Goal: Task Accomplishment & Management: Manage account settings

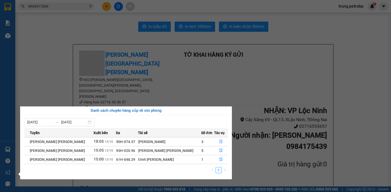
click at [325, 46] on section "Kết quả tìm kiếm ( 11 ) Bộ lọc Mã ĐH Trạng thái Món hàng Tổng cước Chưa cước Ng…" at bounding box center [195, 96] width 391 height 192
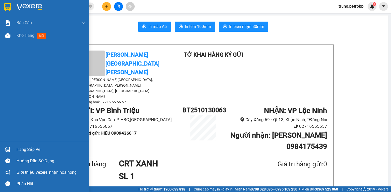
click at [14, 4] on div at bounding box center [44, 8] width 89 height 17
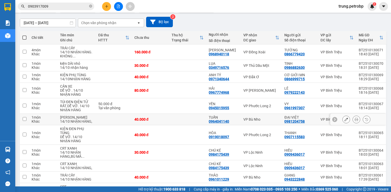
scroll to position [81, 0]
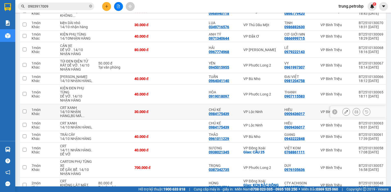
click at [26, 114] on input "checkbox" at bounding box center [25, 112] width 4 height 4
checkbox input "true"
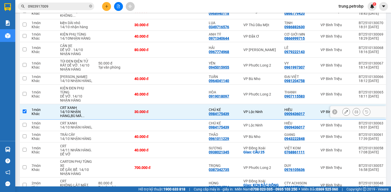
scroll to position [122, 0]
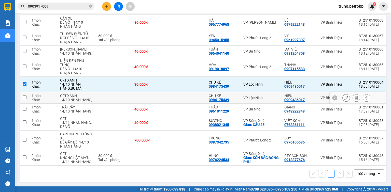
click at [24, 96] on input "checkbox" at bounding box center [25, 98] width 4 height 4
checkbox input "true"
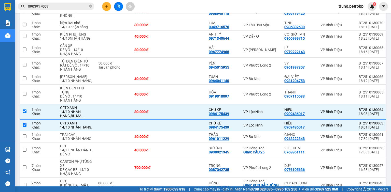
scroll to position [0, 0]
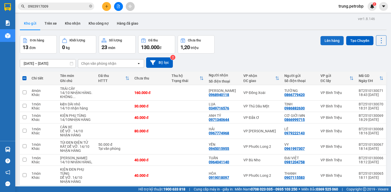
click at [331, 43] on button "Lên hàng" at bounding box center [332, 40] width 23 height 9
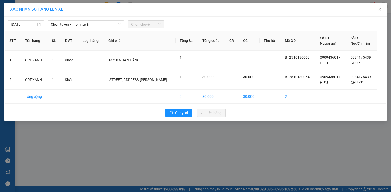
click at [107, 20] on div "13/10/2025 Chọn tuyến - nhóm tuyến Chọn chuyến" at bounding box center [195, 23] width 380 height 11
click at [107, 22] on span "Chọn tuyến - nhóm tuyến" at bounding box center [86, 25] width 70 height 8
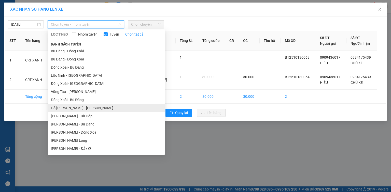
click at [90, 108] on li "Hồ Chí Minh - Lộc Ninh" at bounding box center [106, 108] width 117 height 8
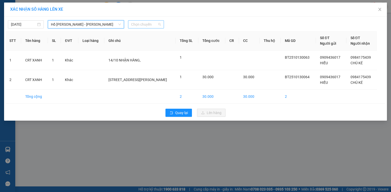
click at [146, 24] on span "Chọn chuyến" at bounding box center [146, 25] width 30 height 8
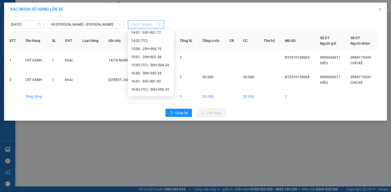
scroll to position [207, 0]
click at [158, 73] on div "16:00 - 50H-545.34" at bounding box center [151, 72] width 40 height 6
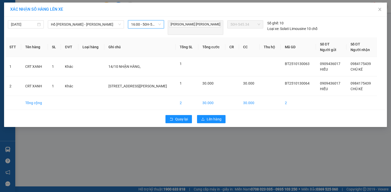
click at [164, 26] on div "16:00 - 50H-545.34" at bounding box center [146, 24] width 36 height 8
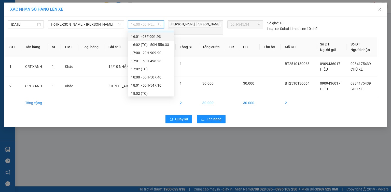
scroll to position [253, 0]
click at [150, 75] on div "18:00 - 50H-507.40" at bounding box center [151, 75] width 40 height 6
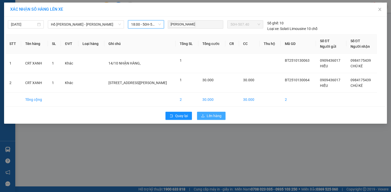
click at [209, 116] on span "Lên hàng" at bounding box center [214, 116] width 15 height 6
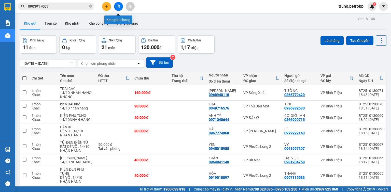
click at [117, 6] on icon "file-add" at bounding box center [119, 7] width 4 height 4
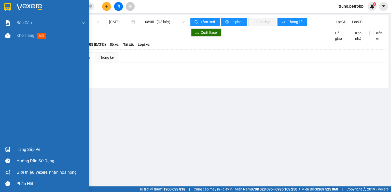
click at [19, 148] on div "Hàng sắp về" at bounding box center [51, 150] width 69 height 8
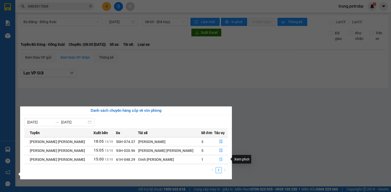
click at [219, 160] on icon "file-done" at bounding box center [221, 160] width 4 height 4
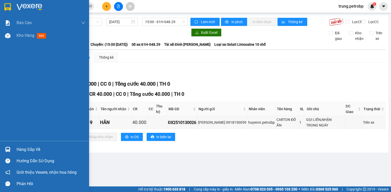
click at [18, 149] on div "Hàng sắp về" at bounding box center [51, 150] width 69 height 8
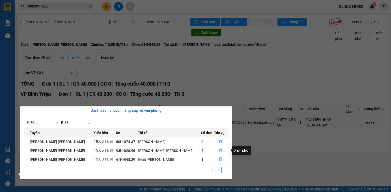
click at [217, 150] on button "button" at bounding box center [220, 151] width 13 height 8
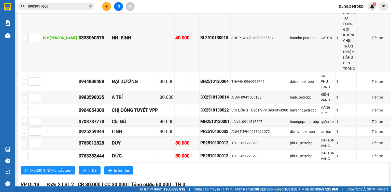
scroll to position [367, 0]
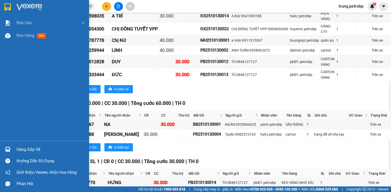
click at [10, 149] on img at bounding box center [7, 149] width 5 height 5
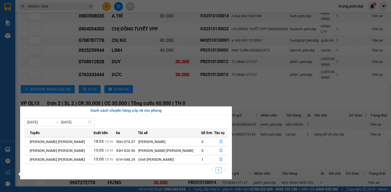
click at [273, 147] on section "Kết quả tìm kiếm ( 11 ) Bộ lọc Mã ĐH Trạng thái Món hàng Tổng cước Chưa cước Ng…" at bounding box center [195, 96] width 391 height 192
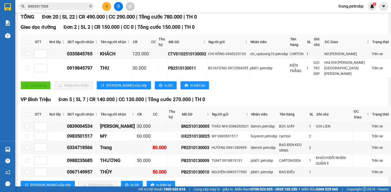
scroll to position [0, 0]
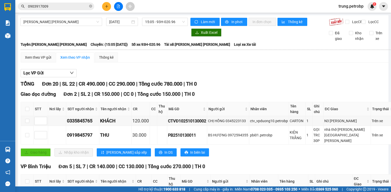
click at [317, 63] on div "Xem theo VP gửi Xem theo VP nhận Thống kê" at bounding box center [208, 57] width 374 height 10
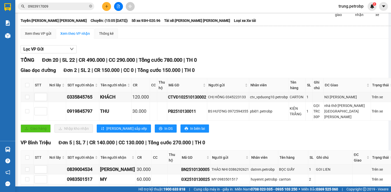
scroll to position [13, 0]
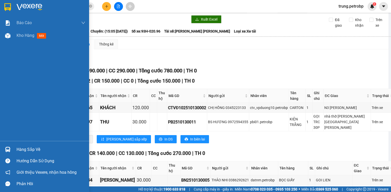
click at [18, 151] on div "Hàng sắp về" at bounding box center [51, 150] width 69 height 8
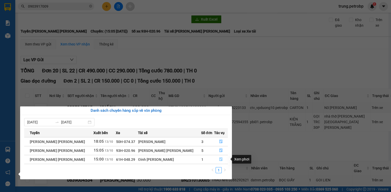
click at [219, 160] on icon "file-done" at bounding box center [221, 160] width 4 height 4
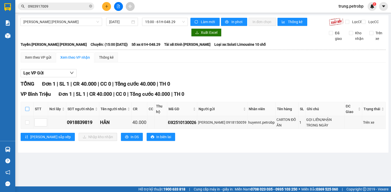
click at [25, 111] on label at bounding box center [27, 109] width 4 height 6
click at [25, 111] on input "checkbox" at bounding box center [27, 109] width 4 height 4
checkbox input "true"
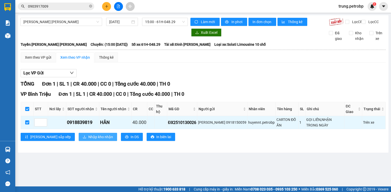
click at [79, 141] on button "Nhập kho nhận" at bounding box center [98, 137] width 38 height 8
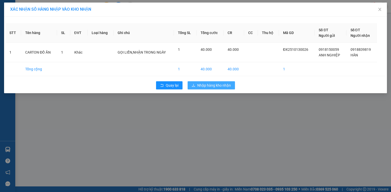
click at [216, 84] on span "Nhập hàng kho nhận" at bounding box center [214, 86] width 34 height 6
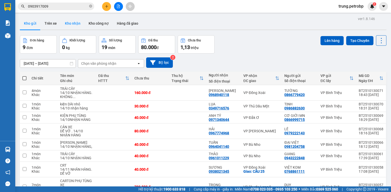
click at [74, 24] on button "Kho nhận" at bounding box center [73, 23] width 24 height 12
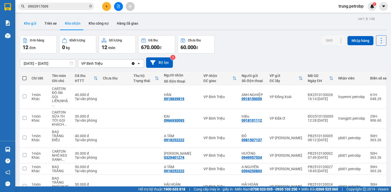
click at [33, 22] on button "Kho gửi" at bounding box center [30, 23] width 21 height 12
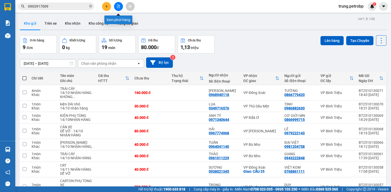
click at [119, 5] on icon "file-add" at bounding box center [119, 7] width 4 height 4
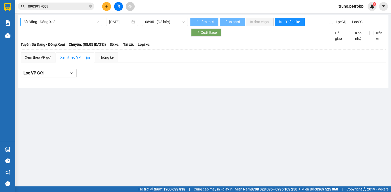
click at [62, 20] on span "Bù Đăng - Đồng Xoài" at bounding box center [61, 22] width 76 height 8
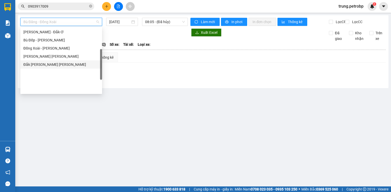
scroll to position [65, 0]
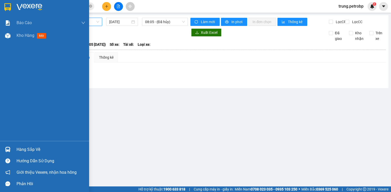
click at [14, 147] on div "Hàng sắp về" at bounding box center [44, 149] width 89 height 11
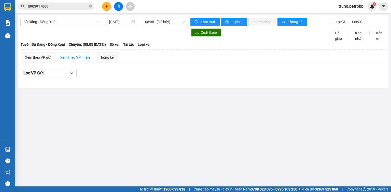
click at [343, 141] on section "Kết quả tìm kiếm ( 11 ) Bộ lọc Mã ĐH Trạng thái Món hàng Tổng cước Chưa cước Ng…" at bounding box center [195, 96] width 391 height 192
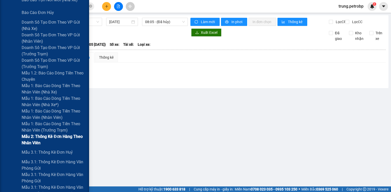
scroll to position [204, 0]
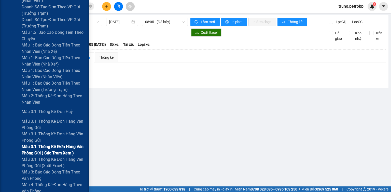
click at [62, 147] on span "Mẫu 3.1: Thống kê đơn hàng văn phòng gửi ( các trạm xem )" at bounding box center [54, 150] width 64 height 13
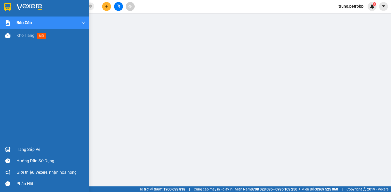
click at [9, 7] on img at bounding box center [7, 7] width 7 height 8
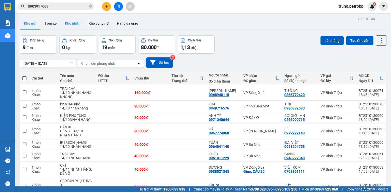
click at [75, 23] on button "Kho nhận" at bounding box center [73, 23] width 24 height 12
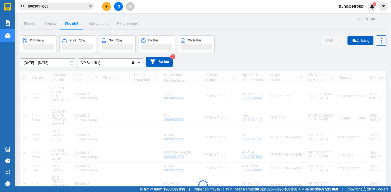
click at [75, 23] on button "Kho nhận" at bounding box center [73, 23] width 24 height 12
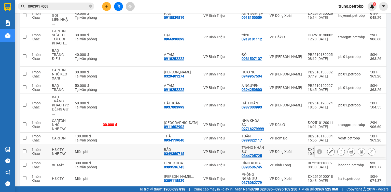
scroll to position [117, 0]
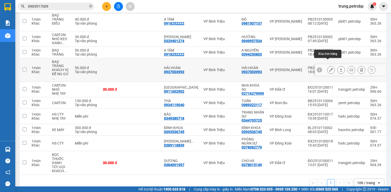
click at [327, 66] on button at bounding box center [330, 70] width 7 height 9
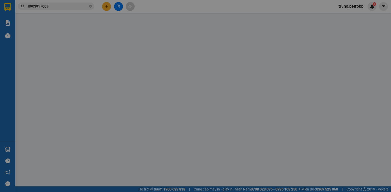
type input "0937003993"
type input "HẢI HOÀN"
type input "0937003993"
type input "HẢI HOÀN"
type input "50.000"
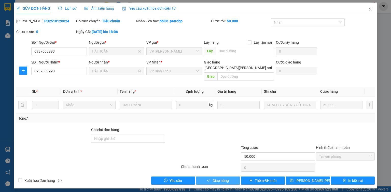
click at [215, 178] on span "Giao hàng" at bounding box center [221, 181] width 16 height 6
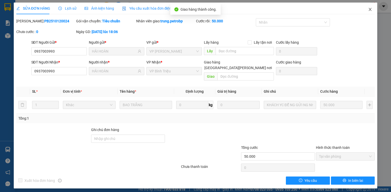
click at [370, 10] on icon "close" at bounding box center [370, 9] width 3 height 3
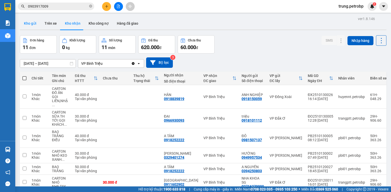
click at [32, 24] on button "Kho gửi" at bounding box center [30, 23] width 21 height 12
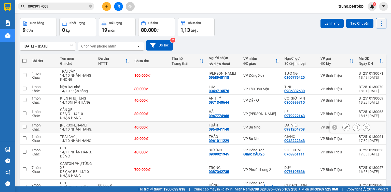
scroll to position [58, 0]
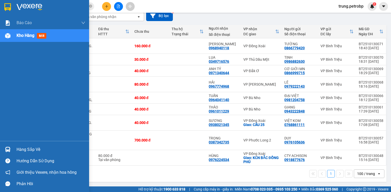
click at [26, 150] on div "Hàng sắp về" at bounding box center [51, 150] width 69 height 8
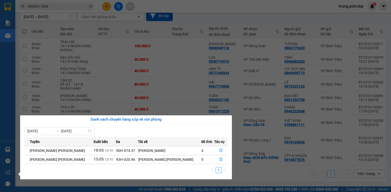
click at [233, 14] on section "Kết quả tìm kiếm ( 11 ) Bộ lọc Mã ĐH Trạng thái Món hàng Tổng cước Chưa cước Ng…" at bounding box center [195, 96] width 391 height 192
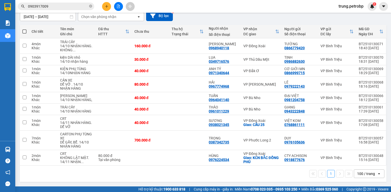
scroll to position [0, 0]
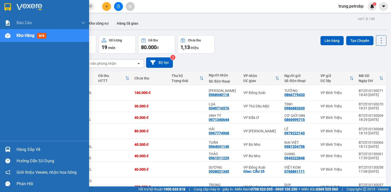
click at [19, 7] on img at bounding box center [30, 7] width 26 height 8
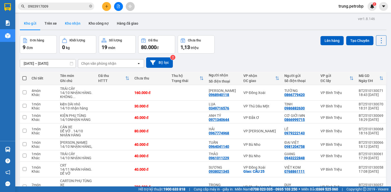
click at [66, 22] on button "Kho nhận" at bounding box center [73, 23] width 24 height 12
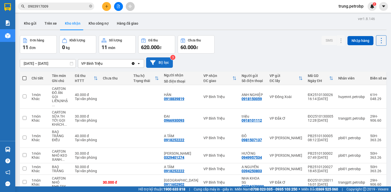
click at [164, 62] on button "Bộ lọc" at bounding box center [159, 63] width 27 height 10
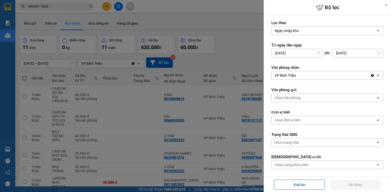
click at [175, 30] on div at bounding box center [195, 96] width 391 height 192
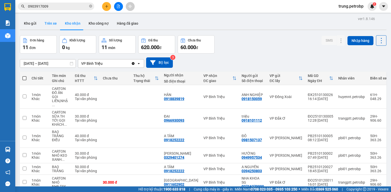
click at [54, 21] on button "Trên xe" at bounding box center [50, 23] width 20 height 12
type input "13/10/2025 – 13/10/2025"
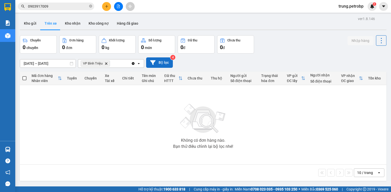
click at [170, 60] on button "Bộ lọc" at bounding box center [159, 63] width 27 height 10
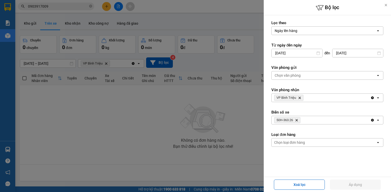
click at [298, 120] on icon "Delete" at bounding box center [296, 120] width 3 height 3
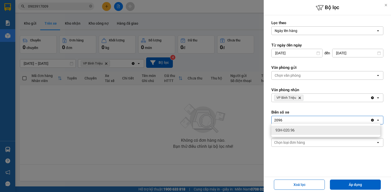
type input "2096"
click at [284, 132] on span "93H-020.96" at bounding box center [284, 130] width 19 height 5
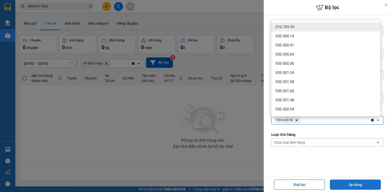
click at [358, 190] on button "Áp dụng" at bounding box center [355, 185] width 51 height 10
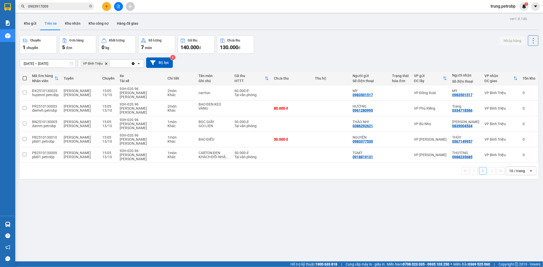
drag, startPoint x: 390, startPoint y: 0, endPoint x: 399, endPoint y: 181, distance: 181.5
click at [391, 181] on div "ver 1.8.146 Kho gửi Trên xe Kho nhận Kho công nợ Hàng đã giao Chuyến 1 chuyến Đ…" at bounding box center [279, 148] width 523 height 267
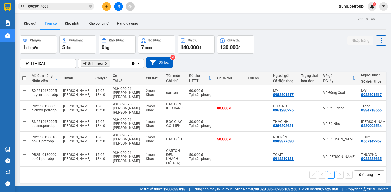
drag, startPoint x: 540, startPoint y: 0, endPoint x: 246, endPoint y: 7, distance: 294.1
click at [281, 14] on main "ver 1.8.146 Kho gửi Trên xe Kho nhận Kho công nợ Hàng đã giao Chuyến 1 chuyến Đ…" at bounding box center [195, 93] width 391 height 187
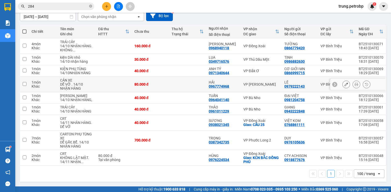
click at [256, 82] on div "VP [PERSON_NAME]" at bounding box center [261, 84] width 36 height 4
checkbox input "true"
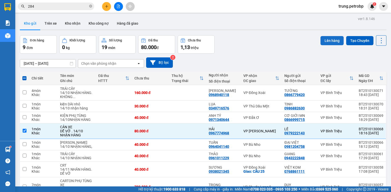
click at [325, 42] on button "Lên hàng" at bounding box center [332, 40] width 23 height 9
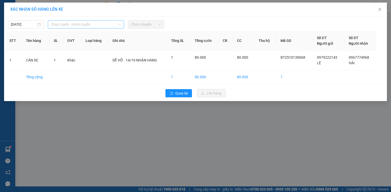
click at [72, 23] on span "Chọn tuyến - nhóm tuyến" at bounding box center [86, 25] width 70 height 8
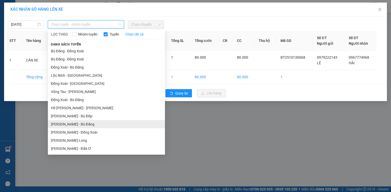
click at [78, 124] on li "Hồ Chí Minh - Bù Đăng" at bounding box center [106, 124] width 117 height 8
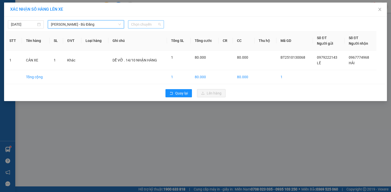
click at [145, 25] on span "Chọn chuyến" at bounding box center [146, 25] width 30 height 8
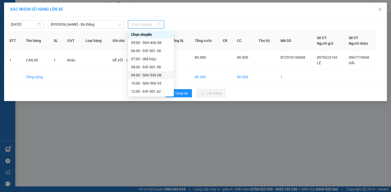
scroll to position [57, 0]
click at [155, 84] on div "19:00 - 93F-001.98" at bounding box center [151, 84] width 40 height 6
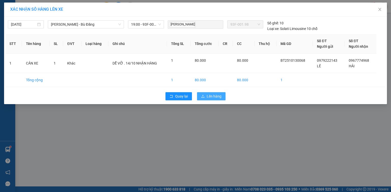
click at [213, 94] on span "Lên hàng" at bounding box center [214, 97] width 15 height 6
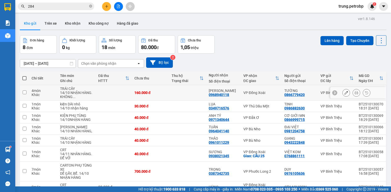
click at [248, 93] on div "VP Đồng Xoài" at bounding box center [261, 93] width 36 height 4
checkbox input "true"
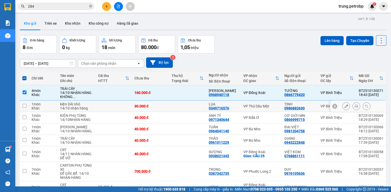
click at [249, 106] on div "VP Thủ Dầu Một" at bounding box center [261, 106] width 36 height 4
checkbox input "true"
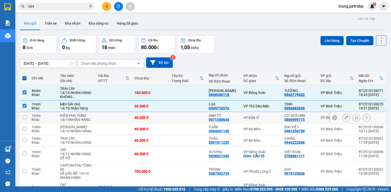
click at [251, 119] on div "VP Đắk Ơ" at bounding box center [261, 118] width 36 height 4
checkbox input "true"
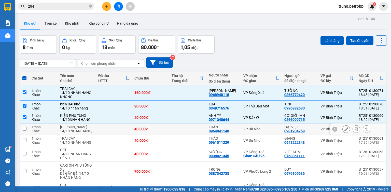
click at [254, 131] on div "VP Bù Nho" at bounding box center [261, 129] width 36 height 4
checkbox input "true"
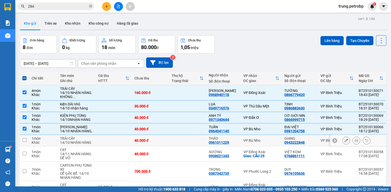
click at [250, 143] on div "VP Bù Nho" at bounding box center [261, 141] width 36 height 4
checkbox input "true"
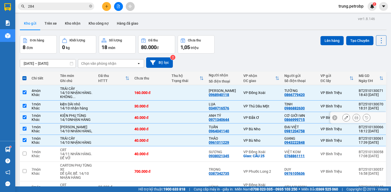
scroll to position [41, 0]
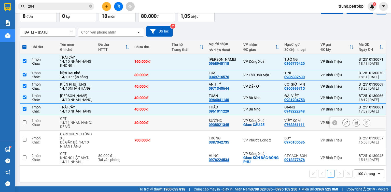
click at [256, 126] on div "Giao: CẦU 25" at bounding box center [261, 125] width 36 height 4
checkbox input "true"
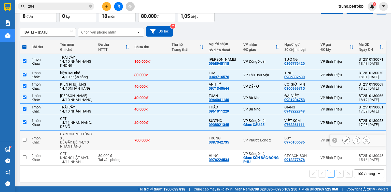
click at [256, 142] on div "VP Phước Long 2" at bounding box center [261, 140] width 36 height 4
checkbox input "true"
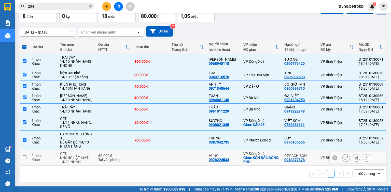
click at [254, 156] on div "VP Đồng Xoài" at bounding box center [261, 154] width 36 height 4
checkbox input "true"
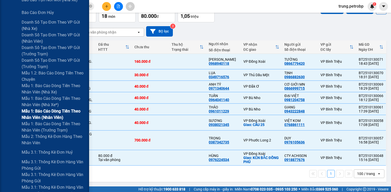
scroll to position [204, 0]
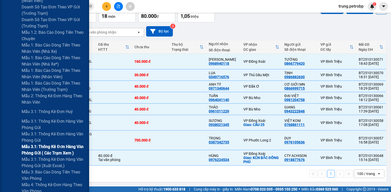
drag, startPoint x: 62, startPoint y: 146, endPoint x: 81, endPoint y: 115, distance: 36.9
click at [62, 146] on span "Mẫu 3.1: Thống kê đơn hàng văn phòng gửi ( các trạm xem )" at bounding box center [54, 150] width 64 height 13
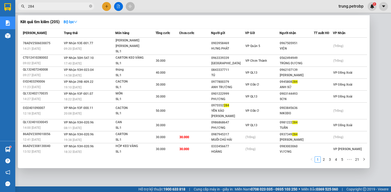
drag, startPoint x: 43, startPoint y: 7, endPoint x: 18, endPoint y: 7, distance: 25.2
click at [18, 7] on span "284" at bounding box center [56, 7] width 76 height 8
type input "b"
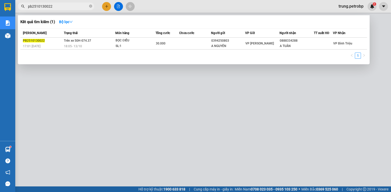
type input "pb2510130022"
drag, startPoint x: 388, startPoint y: 79, endPoint x: 390, endPoint y: 103, distance: 24.0
click at [390, 103] on div at bounding box center [195, 96] width 391 height 192
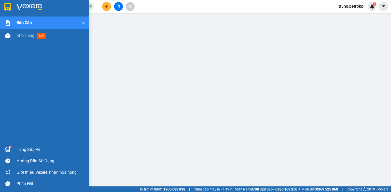
click at [18, 148] on div "Hàng sắp về" at bounding box center [51, 150] width 69 height 8
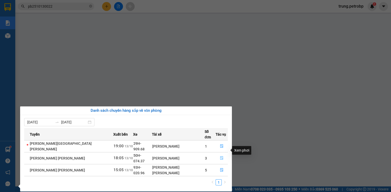
click at [220, 157] on icon "file-done" at bounding box center [222, 159] width 4 height 4
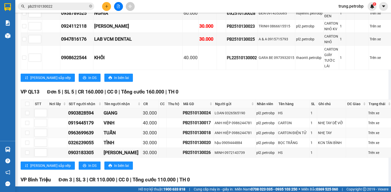
scroll to position [244, 0]
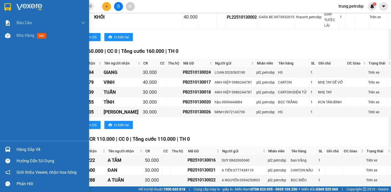
click at [10, 6] on img at bounding box center [7, 7] width 7 height 8
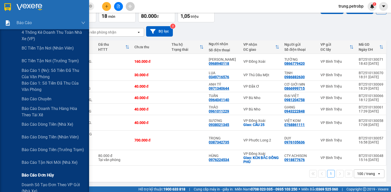
scroll to position [163, 0]
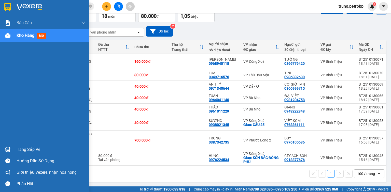
click at [31, 4] on img at bounding box center [30, 7] width 26 height 8
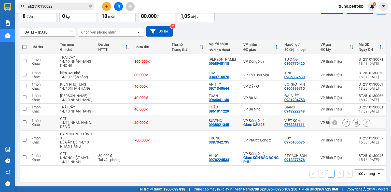
scroll to position [43, 0]
click at [25, 84] on input "checkbox" at bounding box center [25, 86] width 4 height 4
checkbox input "true"
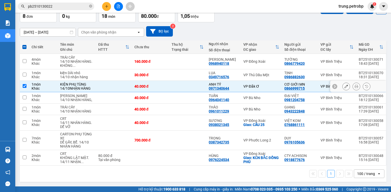
scroll to position [0, 0]
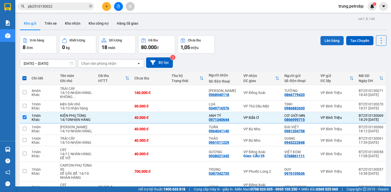
click at [326, 40] on button "Lên hàng" at bounding box center [332, 40] width 23 height 9
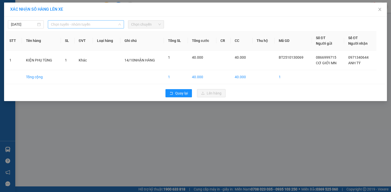
click at [95, 22] on span "Chọn tuyến - nhóm tuyến" at bounding box center [86, 25] width 70 height 8
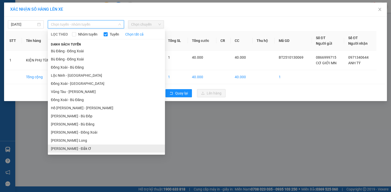
click at [86, 147] on li "Hồ Chí Minh - Đắk Ơ" at bounding box center [106, 149] width 117 height 8
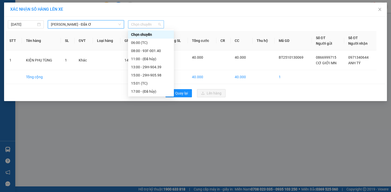
click at [141, 23] on span "Chọn chuyến" at bounding box center [146, 25] width 30 height 8
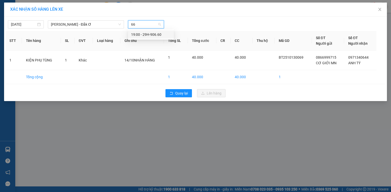
type input "660"
click at [163, 35] on div "19:00 - 29H-906.60" at bounding box center [151, 35] width 40 height 6
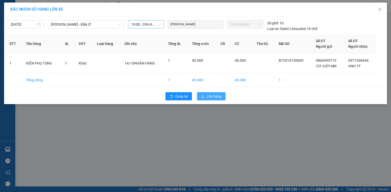
click at [212, 96] on span "Lên hàng" at bounding box center [214, 97] width 15 height 6
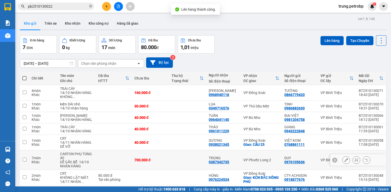
scroll to position [27, 0]
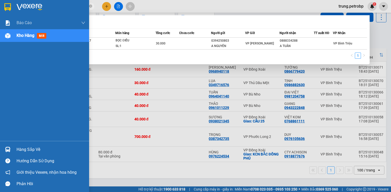
drag, startPoint x: 60, startPoint y: 6, endPoint x: 8, endPoint y: 13, distance: 52.6
click at [8, 13] on section "Kết quả tìm kiếm ( 1 ) Bộ lọc Mã ĐH Trạng thái Món hàng Tổng cước Chưa cước Ngư…" at bounding box center [195, 96] width 391 height 192
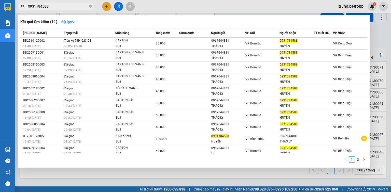
type input "0931784588"
click at [304, 176] on div at bounding box center [195, 96] width 391 height 192
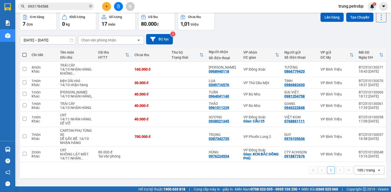
click at [275, 34] on div "12/10/2025 – 13/10/2025 Press the down arrow key to interact with the calendar …" at bounding box center [203, 39] width 367 height 10
click at [108, 4] on button at bounding box center [106, 6] width 9 height 9
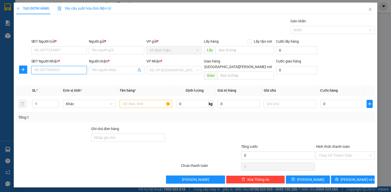
click at [48, 72] on input "SĐT Người Nhận *" at bounding box center [58, 70] width 55 height 8
click at [63, 81] on div "0985107045 - [GEOGRAPHIC_DATA]" at bounding box center [59, 80] width 50 height 6
type input "0985107045"
type input "ANH TÂN"
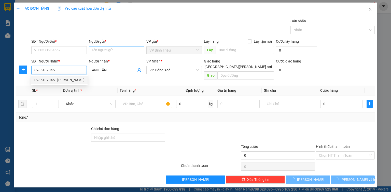
type input "30.000"
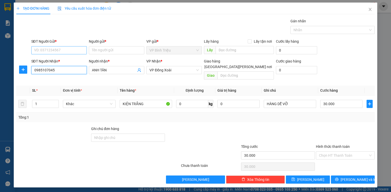
type input "0985107045"
click at [72, 51] on input "SĐT Người Gửi *" at bounding box center [58, 50] width 55 height 8
click at [67, 62] on div "0972537778 - PHONG" at bounding box center [59, 61] width 50 height 6
type input "0972537778"
type input "PHONG"
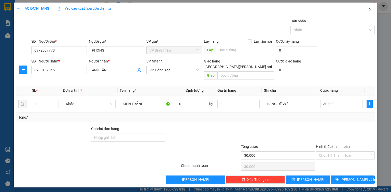
click at [370, 9] on icon "close" at bounding box center [370, 9] width 3 height 3
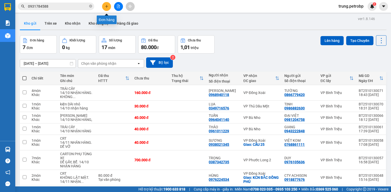
click at [105, 5] on icon "plus" at bounding box center [107, 7] width 4 height 4
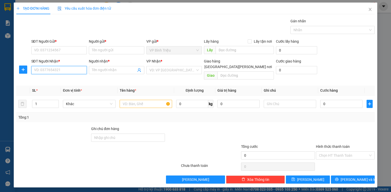
click at [58, 71] on input "SĐT Người Nhận *" at bounding box center [58, 70] width 55 height 8
type input "0398225643"
click at [64, 81] on div "0398225643 - PHÚ" at bounding box center [58, 80] width 49 height 6
type input "PHÚ"
type input "40.000"
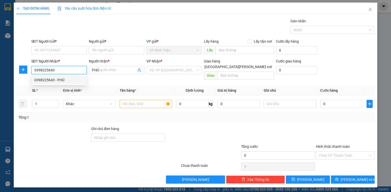
type input "40.000"
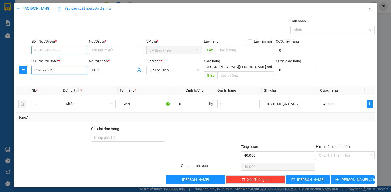
type input "0398225643"
click at [59, 50] on input "SĐT Người Gửi *" at bounding box center [58, 50] width 55 height 8
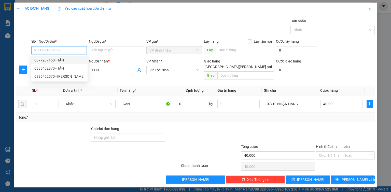
click at [62, 62] on div "0877207150 - TÂN" at bounding box center [59, 61] width 50 height 6
type input "0877207150"
type input "TÂN"
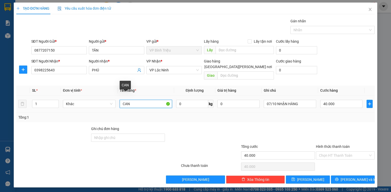
drag, startPoint x: 131, startPoint y: 101, endPoint x: 118, endPoint y: 100, distance: 12.5
click at [118, 100] on td "CAN" at bounding box center [146, 104] width 57 height 17
type input "hộp nhỏ"
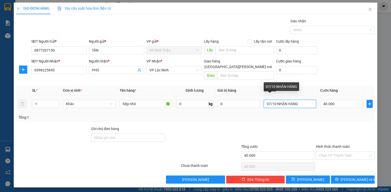
click at [271, 100] on input "07/10 NHẬN HÀNG" at bounding box center [290, 104] width 52 height 8
type input "14/10 NHẬN HÀNG"
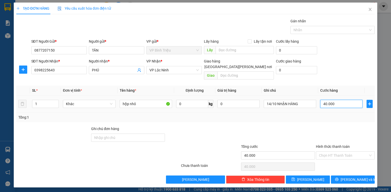
click at [343, 100] on input "40.000" at bounding box center [341, 104] width 42 height 8
type input "3"
type input "30"
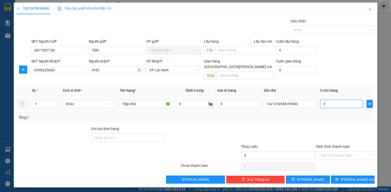
type input "30"
type input "30.000"
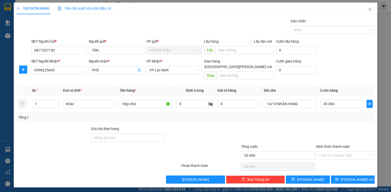
click at [352, 68] on div "SĐT Người Nhận * 0398225643 Người nhận * PHÚ VP Nhận * VP Lộc Ninh Giao hàng G…" at bounding box center [203, 70] width 346 height 23
click at [350, 177] on span "[PERSON_NAME] và In" at bounding box center [359, 180] width 36 height 6
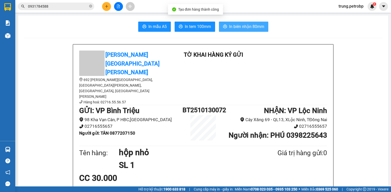
click at [243, 26] on span "In biên nhận 80mm" at bounding box center [246, 26] width 35 height 6
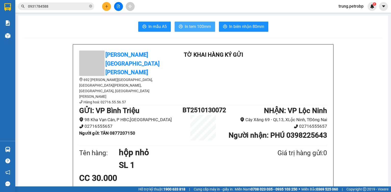
click at [200, 24] on span "In tem 100mm" at bounding box center [198, 26] width 26 height 6
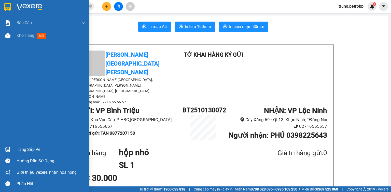
click at [18, 5] on img at bounding box center [30, 7] width 26 height 8
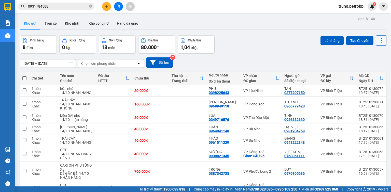
click at [378, 42] on icon at bounding box center [381, 40] width 7 height 7
click at [378, 73] on div "Làm mới" at bounding box center [369, 72] width 30 height 5
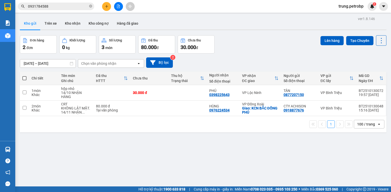
click at [120, 6] on icon "file-add" at bounding box center [118, 7] width 3 height 4
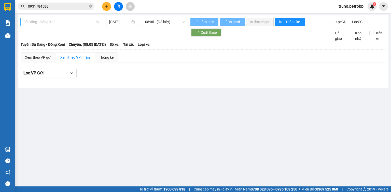
click at [86, 24] on span "Bù Đăng - Đồng Xoài" at bounding box center [61, 22] width 76 height 8
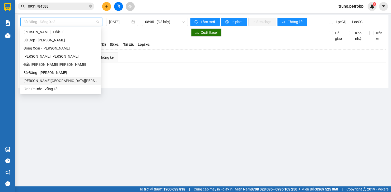
scroll to position [65, 0]
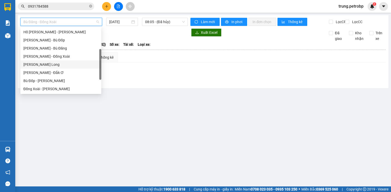
click at [66, 66] on div "Hồ Chí Minh - Phước Long" at bounding box center [60, 65] width 75 height 6
type input "[DATE]"
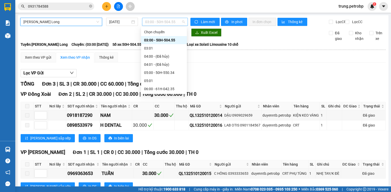
click at [154, 23] on span "03:00 - 50H-504.55" at bounding box center [165, 22] width 40 height 8
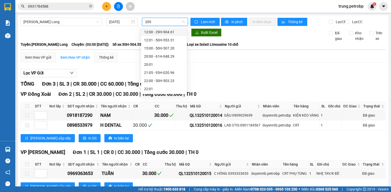
type input "2096"
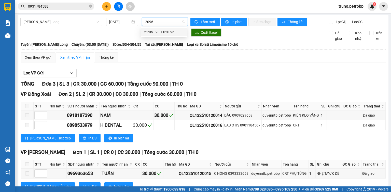
click at [159, 32] on div "21:05 - 93H-020.96" at bounding box center [164, 32] width 40 height 6
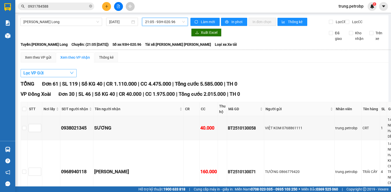
click at [71, 75] on icon "down" at bounding box center [72, 73] width 4 height 4
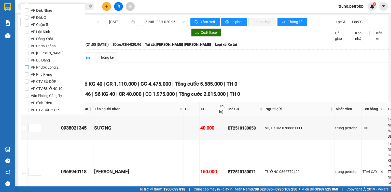
scroll to position [67, 0]
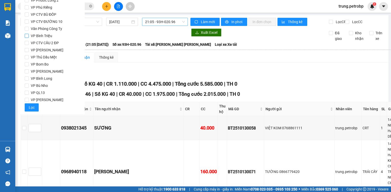
click at [27, 34] on input "VP Bình Triệu" at bounding box center [27, 36] width 4 height 4
checkbox input "true"
click at [33, 104] on button "Lọc" at bounding box center [32, 108] width 14 height 8
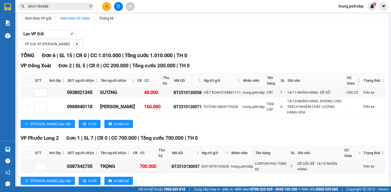
scroll to position [0, 0]
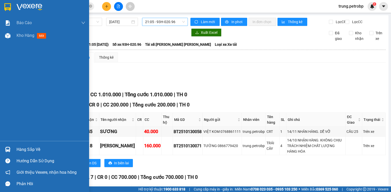
click at [13, 149] on div "Hàng sắp về" at bounding box center [44, 149] width 89 height 11
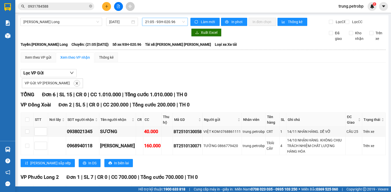
click at [246, 88] on section "Kết quả tìm kiếm ( 11 ) Bộ lọc Mã ĐH Trạng thái Món hàng Tổng cước Chưa cước Ng…" at bounding box center [195, 96] width 391 height 192
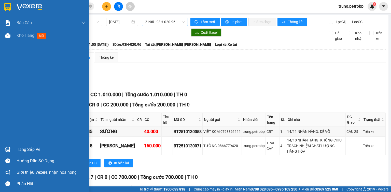
click at [18, 150] on div "Hàng sắp về" at bounding box center [51, 150] width 69 height 8
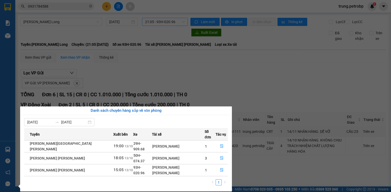
click at [279, 85] on section "Kết quả tìm kiếm ( 11 ) Bộ lọc Mã ĐH Trạng thái Món hàng Tổng cước Chưa cước Ng…" at bounding box center [195, 96] width 391 height 192
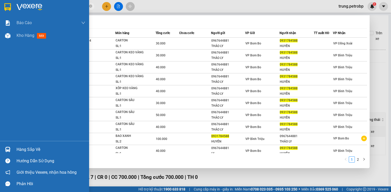
drag, startPoint x: 55, startPoint y: 7, endPoint x: 7, endPoint y: 14, distance: 48.9
click at [7, 14] on section "Kết quả tìm kiếm ( 11 ) Bộ lọc Mã ĐH Trạng thái Món hàng Tổng cước Chưa cước Ng…" at bounding box center [195, 96] width 391 height 192
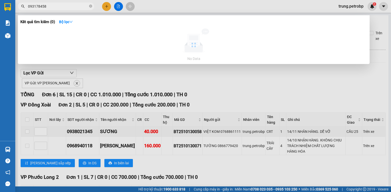
type input "0931784588"
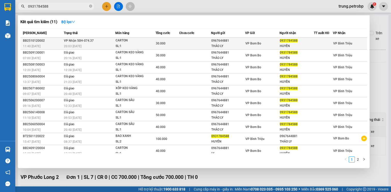
click at [259, 46] on div "VP Bom Bo" at bounding box center [262, 44] width 34 height 6
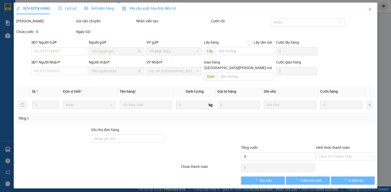
type input "0967644881"
type input "THẢO LY"
type input "0931784588"
type input "HUYỀN"
type input "30.000"
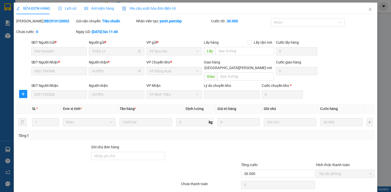
scroll to position [14, 0]
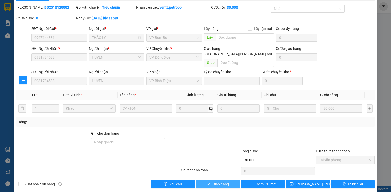
click at [209, 181] on button "Giao hàng" at bounding box center [218, 184] width 44 height 8
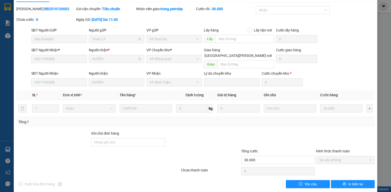
scroll to position [0, 0]
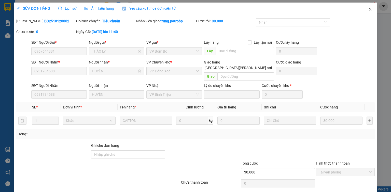
click at [368, 8] on icon "close" at bounding box center [370, 9] width 4 height 4
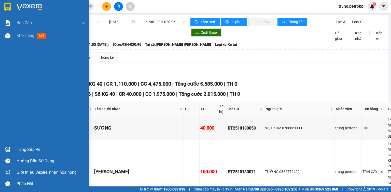
scroll to position [122, 0]
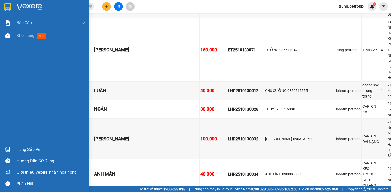
click at [17, 149] on div "Hàng sắp về" at bounding box center [51, 150] width 69 height 8
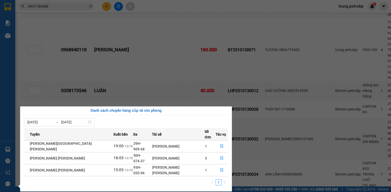
click at [250, 34] on section "Kết quả tìm kiếm ( 11 ) Bộ lọc Mã ĐH Trạng thái Món hàng Tổng cước Chưa cước Ng…" at bounding box center [195, 96] width 391 height 192
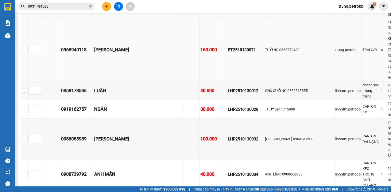
scroll to position [0, 0]
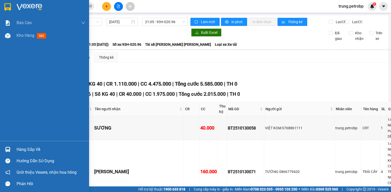
click at [14, 6] on div at bounding box center [44, 8] width 89 height 17
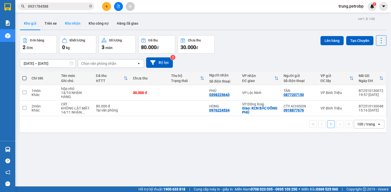
click at [73, 22] on button "Kho nhận" at bounding box center [73, 23] width 24 height 12
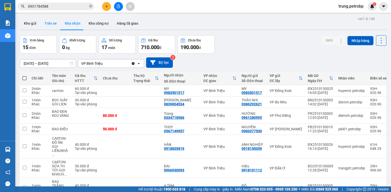
click at [50, 24] on button "Trên xe" at bounding box center [50, 23] width 20 height 12
type input "13/10/2025 – 13/10/2025"
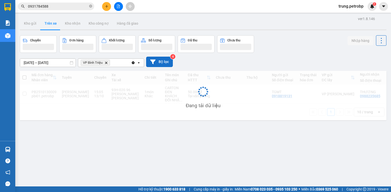
click at [162, 62] on button "Bộ lọc" at bounding box center [159, 62] width 27 height 10
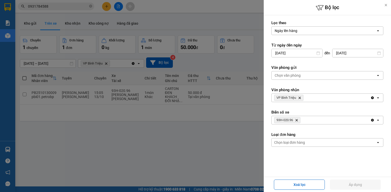
click at [298, 120] on icon "93H-020.96, close by backspace" at bounding box center [297, 120] width 2 height 2
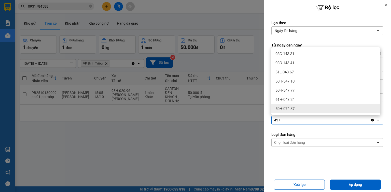
type input "437"
click at [297, 109] on div "50H-074.37" at bounding box center [325, 108] width 109 height 9
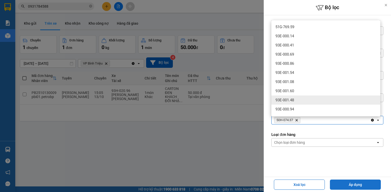
click at [355, 186] on button "Áp dụng" at bounding box center [355, 185] width 51 height 10
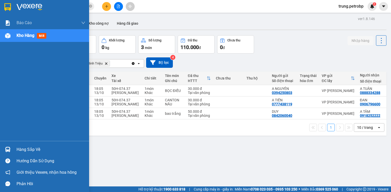
click at [18, 148] on div "Hàng sắp về" at bounding box center [51, 150] width 69 height 8
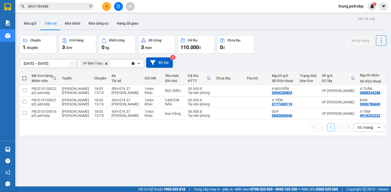
click at [269, 66] on section "Kết quả tìm kiếm ( 11 ) Bộ lọc Mã ĐH Trạng thái Món hàng Tổng cước Chưa cước Ng…" at bounding box center [195, 96] width 391 height 192
click at [118, 4] on button at bounding box center [118, 6] width 9 height 9
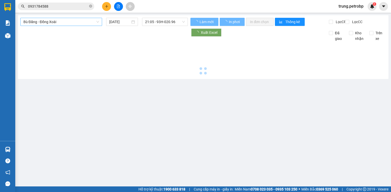
click at [72, 21] on span "Bù Đăng - Đồng Xoài" at bounding box center [61, 22] width 76 height 8
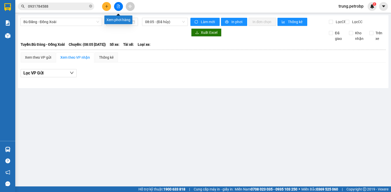
click at [118, 6] on icon "file-add" at bounding box center [119, 7] width 4 height 4
click at [91, 20] on span "Bù Đăng - Đồng Xoài" at bounding box center [61, 22] width 76 height 8
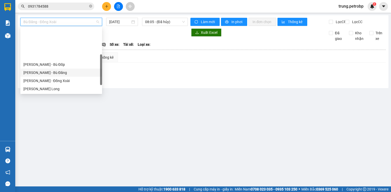
scroll to position [81, 0]
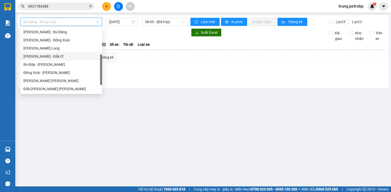
click at [70, 56] on div "Hồ Chí Minh - Đắk Ơ" at bounding box center [61, 57] width 76 height 6
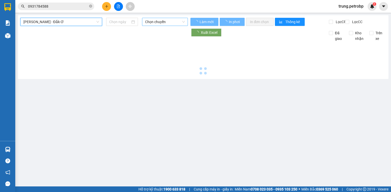
type input "[DATE]"
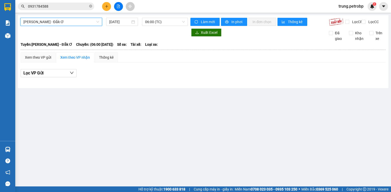
click at [172, 17] on div "Hồ Chí Minh - Đắk Ơ Hồ Chí Minh - Đắk Ơ 13/10/2025 06:00 (TC) Làm mới In phơi I…" at bounding box center [203, 51] width 371 height 73
click at [171, 20] on span "06:00 (TC)" at bounding box center [165, 22] width 40 height 8
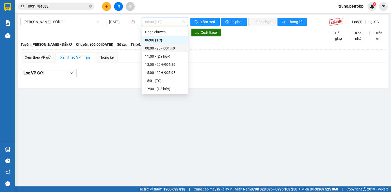
scroll to position [16, 0]
click at [174, 82] on div "19:00 - 29H-906.60" at bounding box center [165, 81] width 40 height 6
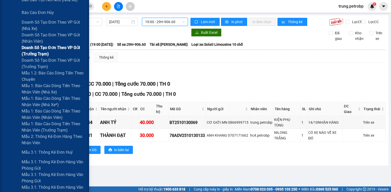
scroll to position [204, 0]
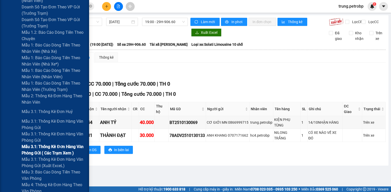
click at [61, 147] on span "Mẫu 3.1: Thống kê đơn hàng văn phòng gửi ( các trạm xem )" at bounding box center [54, 150] width 64 height 13
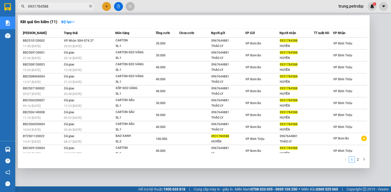
drag, startPoint x: 57, startPoint y: 7, endPoint x: 21, endPoint y: 12, distance: 36.0
click at [21, 11] on div "Kết quả tìm kiếm ( 11 ) Bộ lọc Mã ĐH Trạng thái Món hàng Tổng cước Chưa cước Ng…" at bounding box center [49, 6] width 99 height 9
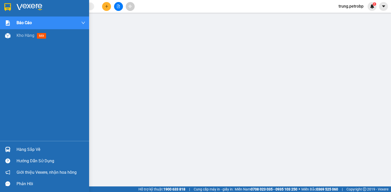
click at [15, 6] on div at bounding box center [44, 8] width 89 height 17
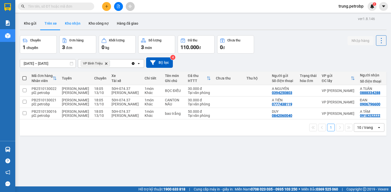
click at [71, 21] on button "Kho nhận" at bounding box center [73, 23] width 24 height 12
type input "[DATE] – [DATE]"
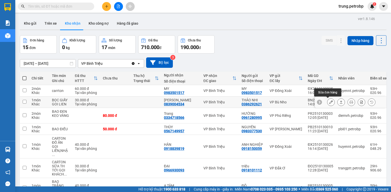
click at [329, 103] on icon at bounding box center [331, 103] width 4 height 4
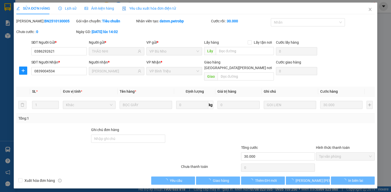
type input "0386292621"
type input "THẢO NHI"
type input "0839004534"
type input "[PERSON_NAME]"
type input "30.000"
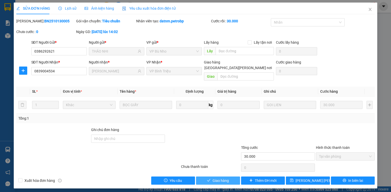
click at [224, 178] on span "Giao hàng" at bounding box center [221, 181] width 16 height 6
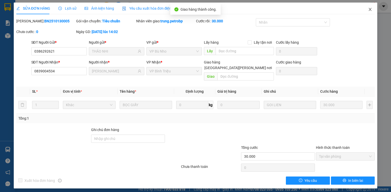
click at [371, 8] on icon "close" at bounding box center [370, 9] width 3 height 3
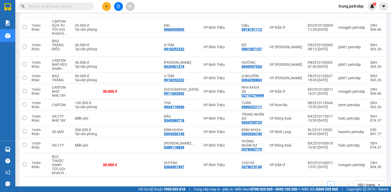
scroll to position [131, 0]
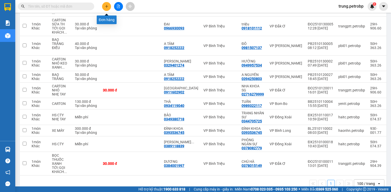
click at [109, 7] on button at bounding box center [106, 6] width 9 height 9
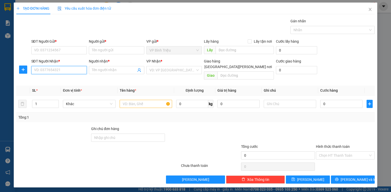
click at [67, 74] on input "SĐT Người Nhận *" at bounding box center [58, 70] width 55 height 8
click at [51, 69] on input "5252" at bounding box center [58, 70] width 55 height 8
click at [58, 81] on div "0971805252 - KHA" at bounding box center [58, 80] width 49 height 6
type input "0971805252"
type input "KHA"
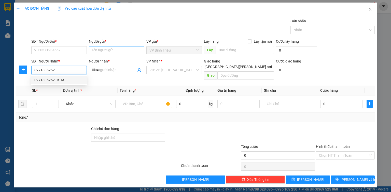
type input "40.000"
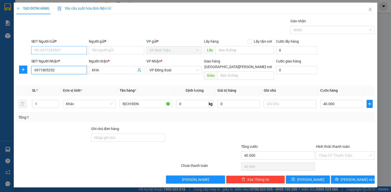
type input "0971805252"
click at [68, 49] on input "SĐT Người Gửi *" at bounding box center [58, 50] width 55 height 8
click at [65, 68] on div "0989175080 - SANG" at bounding box center [58, 69] width 49 height 6
type input "0989175080"
type input "SANG"
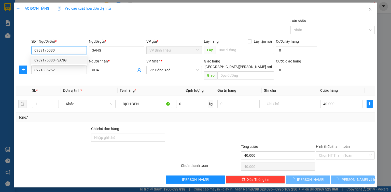
type input "30.000"
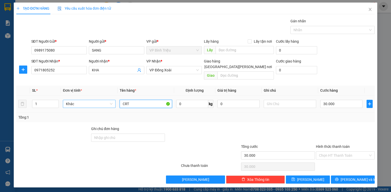
drag, startPoint x: 135, startPoint y: 98, endPoint x: 102, endPoint y: 95, distance: 33.2
click at [102, 96] on tr "1 Khác CRT 0 kg 0 30.000" at bounding box center [195, 104] width 358 height 17
type input "bịch đen"
click at [341, 100] on input "30.000" at bounding box center [341, 104] width 42 height 8
type input "4"
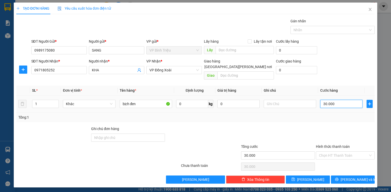
type input "4"
type input "40"
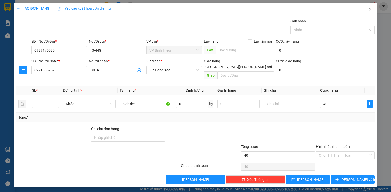
type input "40.000"
click at [351, 56] on div "SĐT Người Gửi * 0989175080 Người gửi * SANG VP gửi * VP Bình Triệu Lấy hàng Lấy…" at bounding box center [203, 48] width 346 height 18
click at [347, 176] on button "[PERSON_NAME] và In" at bounding box center [353, 180] width 44 height 8
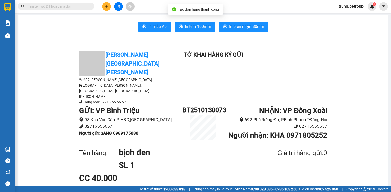
click at [22, 7] on icon "search" at bounding box center [23, 7] width 4 height 4
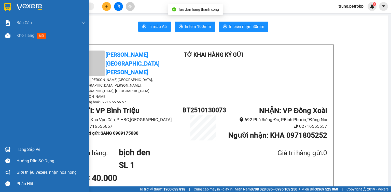
click at [11, 4] on div at bounding box center [7, 7] width 9 height 9
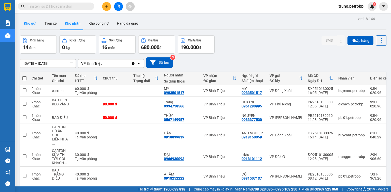
click at [32, 23] on button "Kho gửi" at bounding box center [30, 23] width 21 height 12
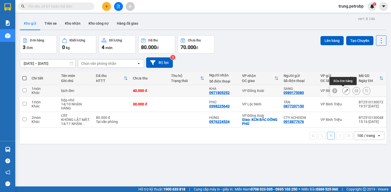
click at [344, 91] on icon at bounding box center [346, 91] width 4 height 4
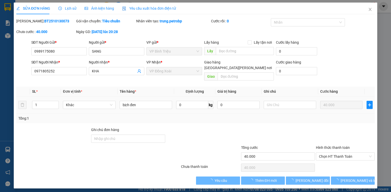
type input "0989175080"
type input "0971805252"
type input "40.000"
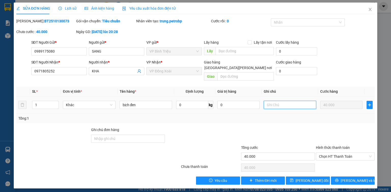
click at [280, 101] on input "text" at bounding box center [290, 105] width 52 height 8
type input "14/10 nhạn hàng"
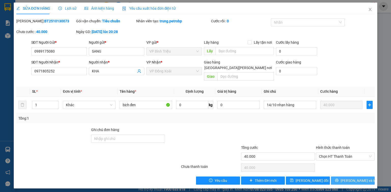
click at [347, 177] on button "[PERSON_NAME] và In" at bounding box center [353, 181] width 44 height 8
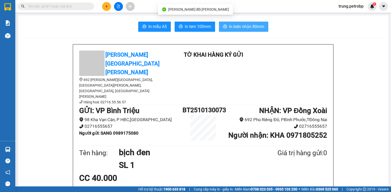
click at [254, 24] on span "In biên nhận 80mm" at bounding box center [246, 26] width 35 height 6
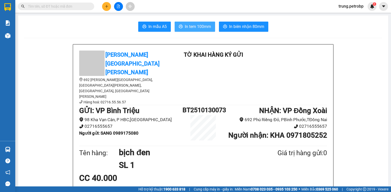
click at [203, 23] on button "In tem 100mm" at bounding box center [195, 27] width 40 height 10
click at [56, 6] on input "text" at bounding box center [58, 7] width 60 height 6
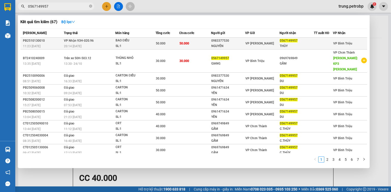
type input "0567149957"
click at [129, 43] on div "BAO ĐIỀU" at bounding box center [135, 41] width 38 height 6
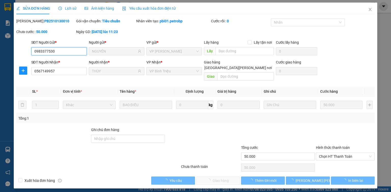
type input "0983377530"
type input "NGUYÊN"
type input "0567149957"
type input "THÙY"
type input "50.000"
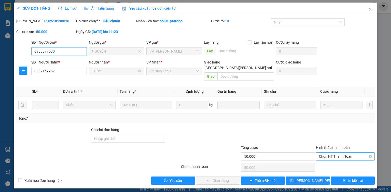
click at [339, 153] on span "Chọn HT Thanh Toán" at bounding box center [345, 157] width 53 height 8
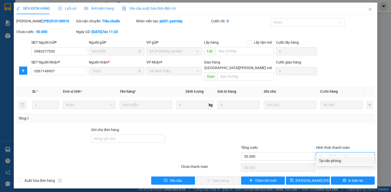
click at [337, 160] on div "Tại văn phòng" at bounding box center [345, 161] width 53 height 6
type input "0"
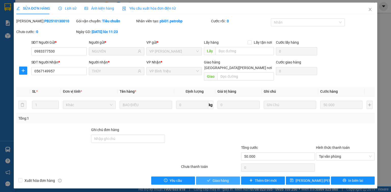
click at [231, 177] on button "Giao hàng" at bounding box center [218, 181] width 44 height 8
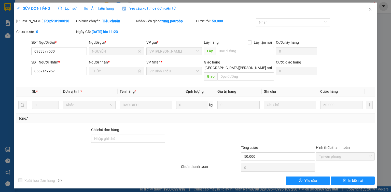
click at [231, 177] on div "Xuất hóa đơn hàng Yêu cầu In biên lai" at bounding box center [195, 181] width 359 height 8
click at [370, 10] on icon "close" at bounding box center [370, 9] width 4 height 4
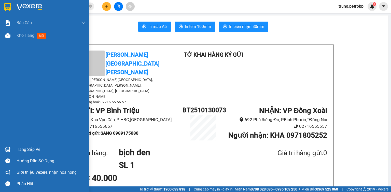
click at [21, 9] on img at bounding box center [30, 7] width 26 height 8
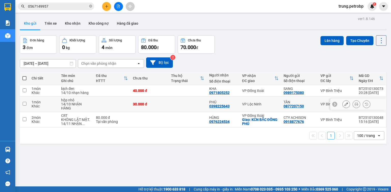
click at [23, 104] on input "checkbox" at bounding box center [25, 104] width 4 height 4
checkbox input "true"
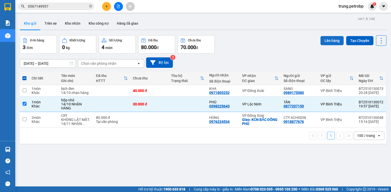
click at [331, 39] on button "Lên hàng" at bounding box center [332, 40] width 23 height 9
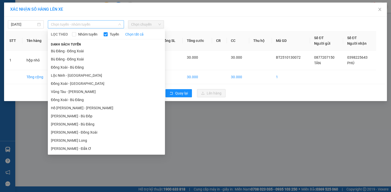
click at [106, 26] on span "Chọn tuyến - nhóm tuyến" at bounding box center [86, 25] width 70 height 8
click at [88, 110] on li "Hồ Chí Minh - Lộc Ninh" at bounding box center [106, 108] width 117 height 8
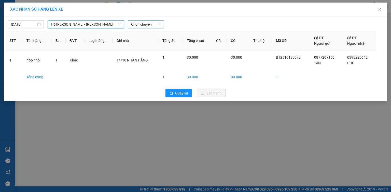
click at [152, 24] on span "Chọn chuyến" at bounding box center [146, 25] width 30 height 8
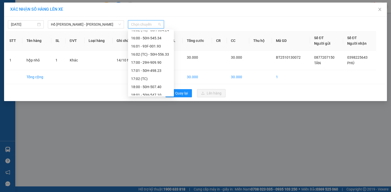
scroll to position [289, 0]
click at [158, 62] on div "19:00 - 50H-503.12" at bounding box center [151, 63] width 40 height 6
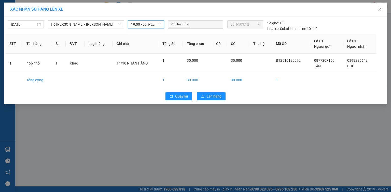
click at [162, 24] on div "19:00 - 50H-503.12" at bounding box center [146, 24] width 36 height 8
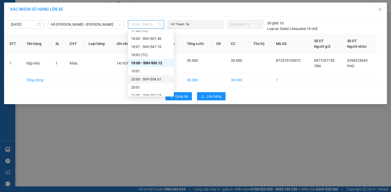
click at [156, 79] on div "20:00 - 50H-554.61" at bounding box center [151, 80] width 40 height 6
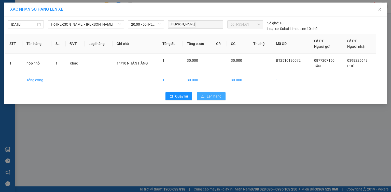
click at [209, 97] on span "Lên hàng" at bounding box center [214, 97] width 15 height 6
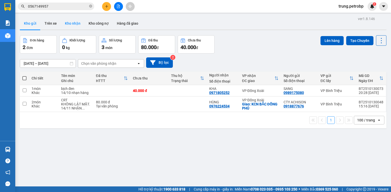
click at [68, 23] on button "Kho nhận" at bounding box center [73, 23] width 24 height 12
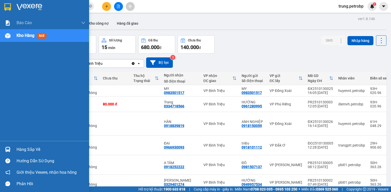
click at [27, 7] on img at bounding box center [30, 7] width 26 height 8
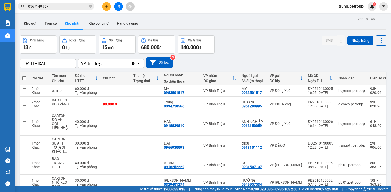
click at [280, 40] on div "Đơn hàng 13 đơn Khối lượng 0 kg Số lượng 15 món Đã thu 680.000 đ Chưa thu 140.0…" at bounding box center [203, 44] width 367 height 18
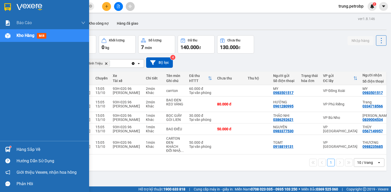
click at [26, 151] on div "Hàng sắp về" at bounding box center [51, 150] width 69 height 8
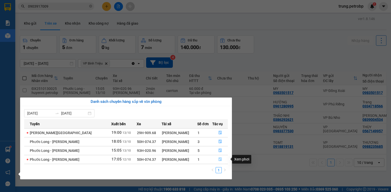
click at [219, 162] on span "file-done" at bounding box center [220, 160] width 4 height 4
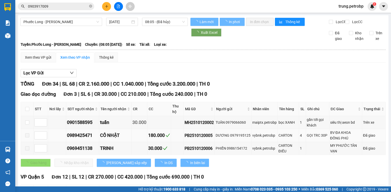
type input "12/10/2025"
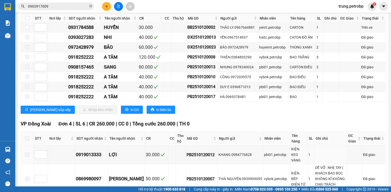
scroll to position [407, 0]
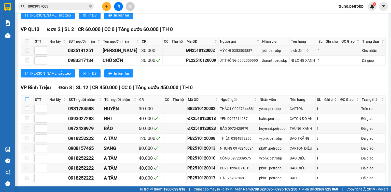
click at [26, 98] on input "checkbox" at bounding box center [27, 100] width 4 height 4
checkbox input "true"
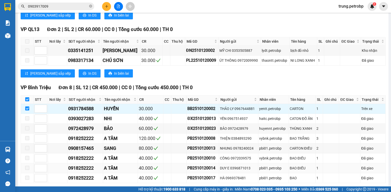
scroll to position [489, 0]
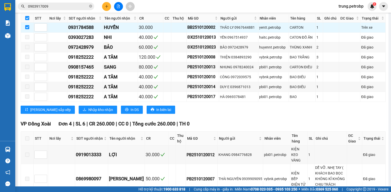
click at [76, 93] on div "VP Bình Triệu Đơn 8 | SL 12 | CR 450.000 | CC 0 | Tổng cước 450.000 | TH 0 STT …" at bounding box center [203, 60] width 365 height 115
click at [88, 107] on span "Nhập kho nhận" at bounding box center [100, 110] width 25 height 6
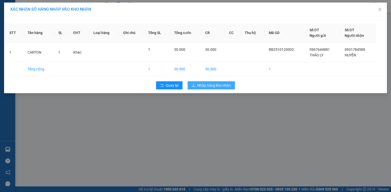
click at [206, 84] on span "Nhập hàng kho nhận" at bounding box center [214, 86] width 34 height 6
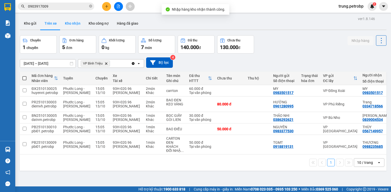
click at [76, 23] on button "Kho nhận" at bounding box center [73, 23] width 24 height 12
type input "[DATE] – [DATE]"
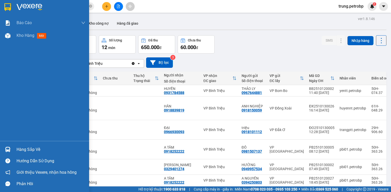
click at [24, 148] on div "Hàng sắp về" at bounding box center [51, 150] width 69 height 8
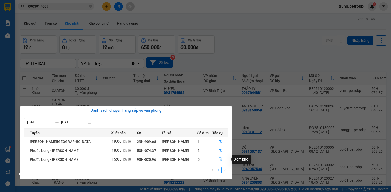
click at [219, 159] on icon "file-done" at bounding box center [220, 160] width 3 height 4
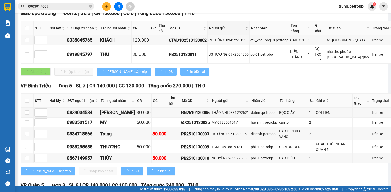
type input "[DATE]"
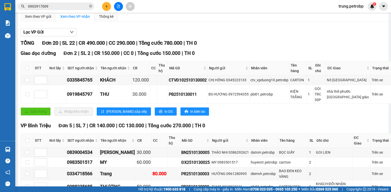
scroll to position [82, 0]
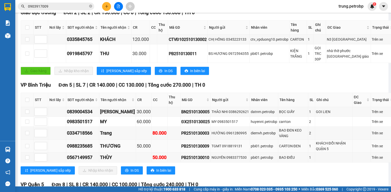
click at [181, 143] on div "PB2510130009" at bounding box center [195, 146] width 29 height 6
copy div "PB2510130009"
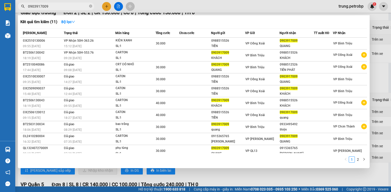
drag, startPoint x: 59, startPoint y: 9, endPoint x: 54, endPoint y: 9, distance: 4.8
click at [54, 9] on span "0903917009" at bounding box center [56, 7] width 76 height 8
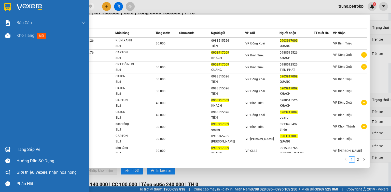
drag, startPoint x: 57, startPoint y: 5, endPoint x: 12, endPoint y: 14, distance: 45.9
click at [12, 14] on section "Kết quả tìm kiếm ( 11 ) Bộ lọc Mã ĐH Trạng thái Món hàng Tổng cước Chưa cước Ng…" at bounding box center [195, 96] width 391 height 192
paste input "PB2510130"
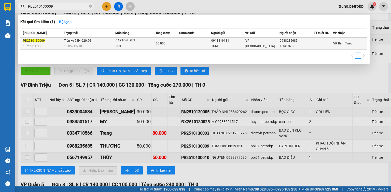
type input "PB2510130009"
click at [285, 44] on div "THƯƠNG" at bounding box center [297, 46] width 34 height 5
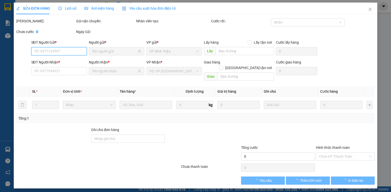
type input "0918819131"
type input "TGMT"
type input "0988235685"
type input "THƯƠNG"
type input "50.000"
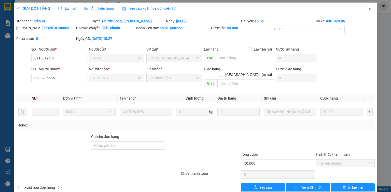
click at [368, 10] on icon "close" at bounding box center [370, 9] width 4 height 4
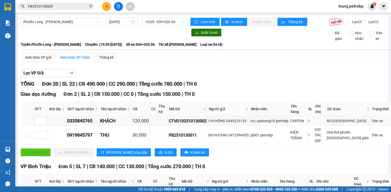
scroll to position [122, 0]
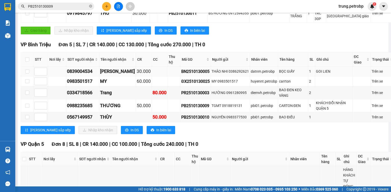
click at [181, 69] on div "BN2510130005" at bounding box center [195, 71] width 29 height 6
copy div "BN2510130005"
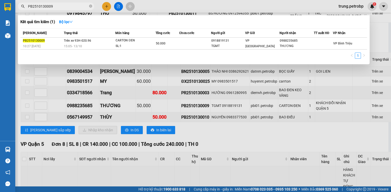
drag, startPoint x: 53, startPoint y: 5, endPoint x: 21, endPoint y: 8, distance: 32.7
click at [21, 8] on div "PB2510130009" at bounding box center [49, 7] width 99 height 8
paste input "BN2510130005"
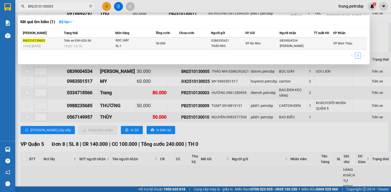
type input "BN2510130005"
click at [296, 46] on div "[PERSON_NAME]" at bounding box center [297, 46] width 34 height 5
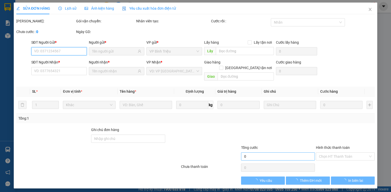
type input "0386292621"
type input "THẢO NHI"
type input "0839004534"
type input "[PERSON_NAME]"
type input "30.000"
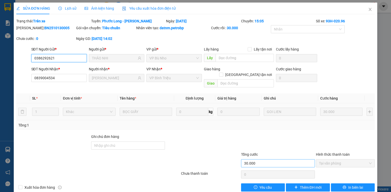
scroll to position [3, 0]
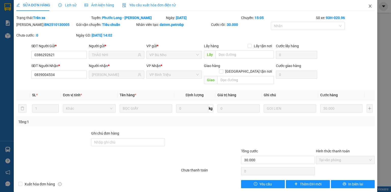
click at [368, 5] on icon "close" at bounding box center [370, 6] width 4 height 4
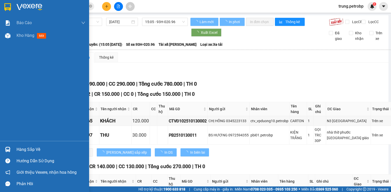
click at [19, 148] on div "Hàng sắp về" at bounding box center [51, 150] width 69 height 8
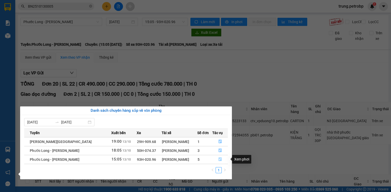
click at [219, 161] on icon "file-done" at bounding box center [220, 160] width 4 height 4
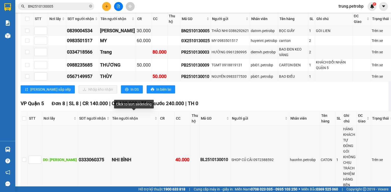
scroll to position [122, 0]
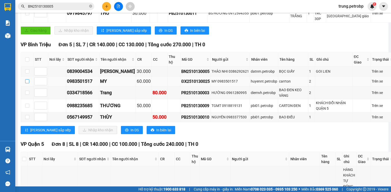
click at [28, 79] on input "checkbox" at bounding box center [27, 81] width 4 height 4
checkbox input "true"
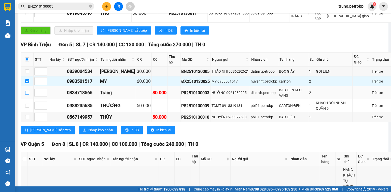
click at [26, 91] on input "checkbox" at bounding box center [27, 93] width 4 height 4
checkbox input "true"
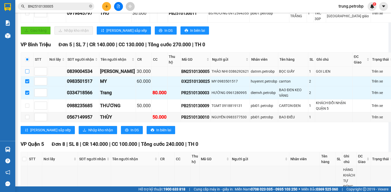
click at [27, 70] on input "checkbox" at bounding box center [27, 72] width 4 height 4
checkbox input "true"
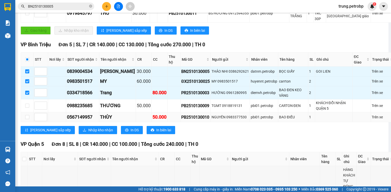
click at [25, 115] on td at bounding box center [27, 118] width 13 height 10
click at [27, 116] on input "checkbox" at bounding box center [27, 117] width 4 height 4
checkbox input "true"
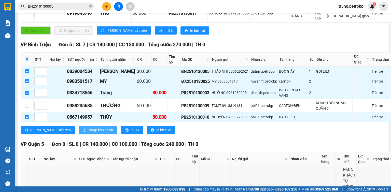
click at [88, 128] on span "Nhập kho nhận" at bounding box center [100, 131] width 25 height 6
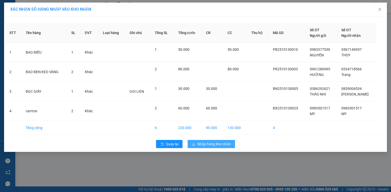
click at [210, 147] on button "Nhập hàng kho nhận" at bounding box center [211, 144] width 47 height 8
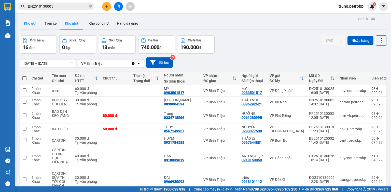
click at [30, 22] on button "Kho gửi" at bounding box center [30, 23] width 21 height 12
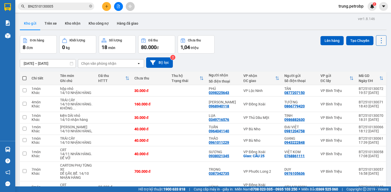
click at [382, 40] on button at bounding box center [381, 40] width 10 height 10
click at [375, 73] on span "Làm mới" at bounding box center [371, 72] width 14 height 5
click at [24, 79] on span at bounding box center [24, 78] width 4 height 4
click at [24, 76] on input "checkbox" at bounding box center [24, 76] width 0 height 0
checkbox input "true"
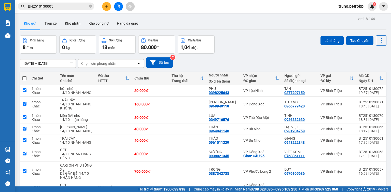
checkbox input "true"
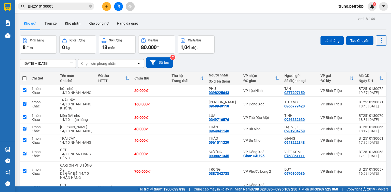
checkbox input "true"
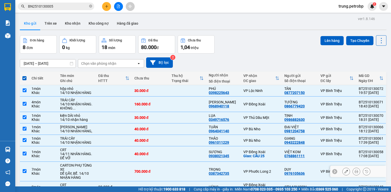
scroll to position [43, 0]
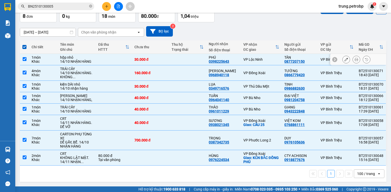
click at [25, 57] on input "checkbox" at bounding box center [25, 59] width 4 height 4
checkbox input "false"
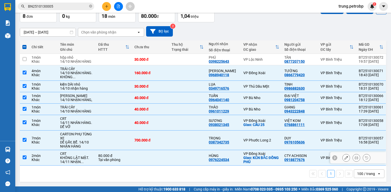
click at [24, 157] on input "checkbox" at bounding box center [25, 158] width 4 height 4
checkbox input "false"
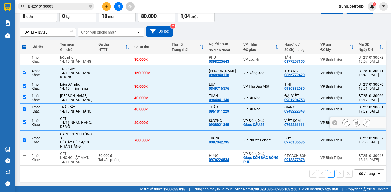
scroll to position [2, 0]
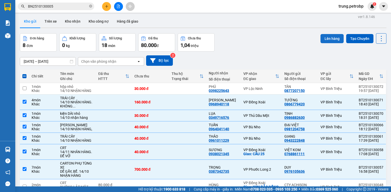
click at [327, 36] on button "Lên hàng" at bounding box center [332, 38] width 23 height 9
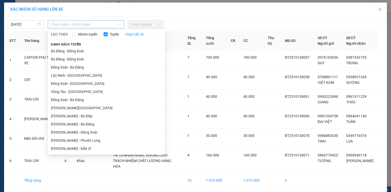
click at [82, 23] on span "Chọn tuyến - nhóm tuyến" at bounding box center [86, 25] width 70 height 8
click at [85, 142] on li "Hồ Chí Minh - Phước Long" at bounding box center [106, 141] width 117 height 8
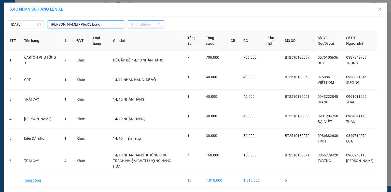
click at [143, 27] on span "Chọn chuyến" at bounding box center [146, 25] width 30 height 8
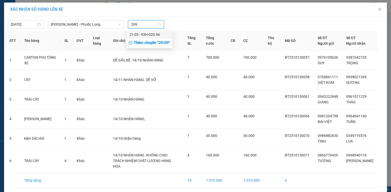
type input "2096"
click at [156, 34] on div "21:05 - 93H-020.96" at bounding box center [150, 35] width 40 height 6
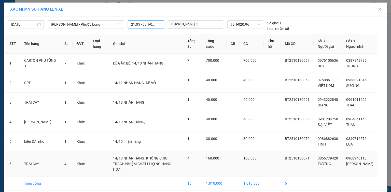
scroll to position [21, 0]
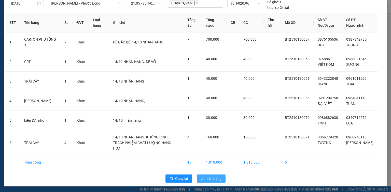
click at [222, 177] on button "Lên hàng" at bounding box center [211, 179] width 29 height 8
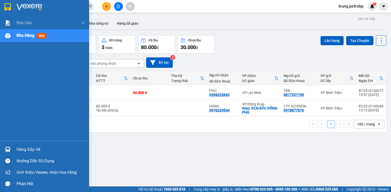
click at [12, 6] on div at bounding box center [7, 7] width 9 height 9
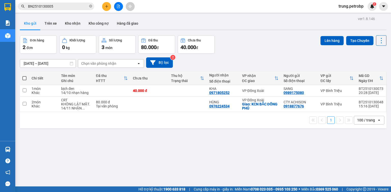
click at [234, 160] on div "ver 1.8.146 Kho gửi Trên xe Kho nhận Kho công nợ Hàng đã giao Đơn hàng 2 đơn Kh…" at bounding box center [203, 111] width 371 height 192
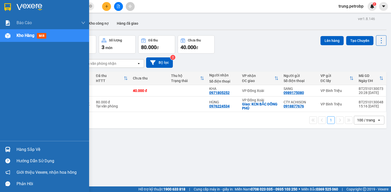
click at [24, 150] on div "Hàng sắp về" at bounding box center [51, 150] width 69 height 8
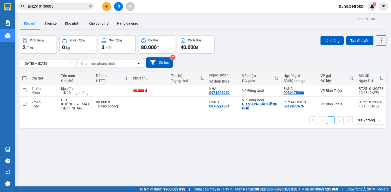
click at [281, 154] on section "Kết quả tìm kiếm ( 1 ) Bộ lọc Mã ĐH Trạng thái Món hàng Tổng cước Chưa cước Ngư…" at bounding box center [195, 96] width 391 height 192
click at [69, 25] on button "Kho nhận" at bounding box center [73, 23] width 24 height 12
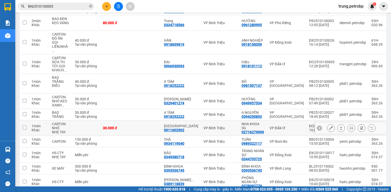
scroll to position [122, 0]
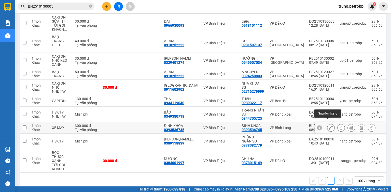
click at [329, 126] on icon at bounding box center [331, 128] width 4 height 4
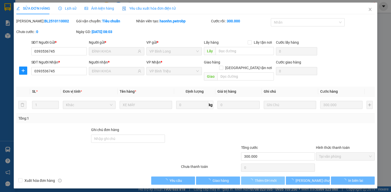
type input "0393536745"
type input "ĐÌNH KHOA"
type input "0393536745"
type input "ĐÌNH KHOA"
type input "300.000"
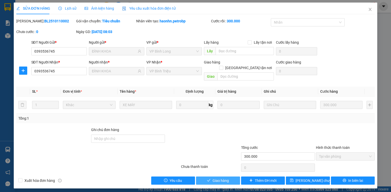
click at [228, 178] on span "Giao hàng" at bounding box center [221, 181] width 16 height 6
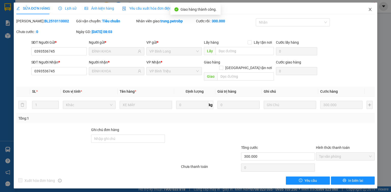
click at [370, 10] on icon "close" at bounding box center [370, 9] width 4 height 4
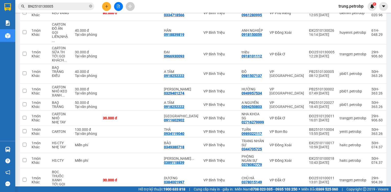
scroll to position [113, 0]
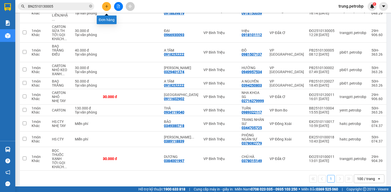
click at [106, 6] on icon "plus" at bounding box center [107, 7] width 4 height 4
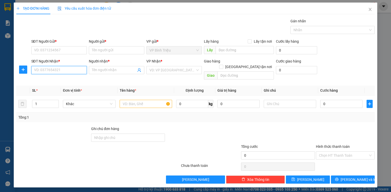
click at [51, 73] on input "SĐT Người Nhận *" at bounding box center [58, 70] width 55 height 8
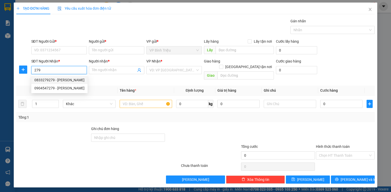
click at [53, 79] on div "0833279279 - HOÀNG THÚY" at bounding box center [59, 80] width 50 height 6
type input "0833279279"
type input "HOÀNG THÚY"
type input "50.000"
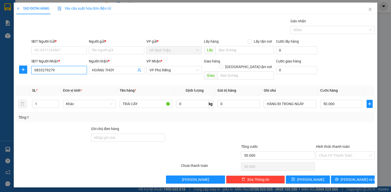
type input "0833279279"
click at [65, 50] on input "SĐT Người Gửi *" at bounding box center [58, 50] width 55 height 8
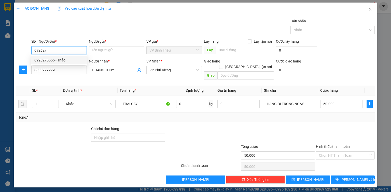
click at [47, 59] on div "0926275555 - Thảo" at bounding box center [58, 61] width 49 height 6
type input "0926275555"
type input "Thảo"
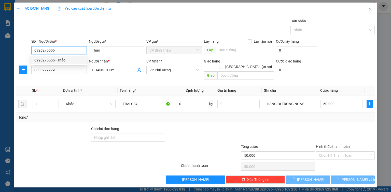
type input "40.000"
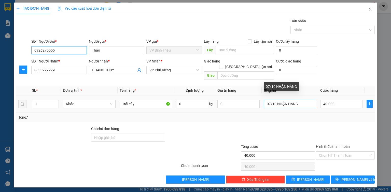
type input "0926275555"
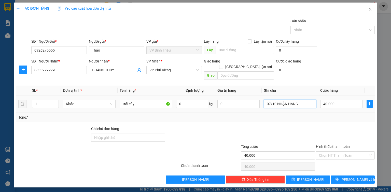
drag, startPoint x: 302, startPoint y: 98, endPoint x: 262, endPoint y: 97, distance: 39.2
click at [262, 97] on td "07/10 NHẬN HÀNG" at bounding box center [290, 104] width 57 height 17
type input "14/10 hàng đi . nhà xe không chịu trách nhiệm chất lượng hàng hóa"
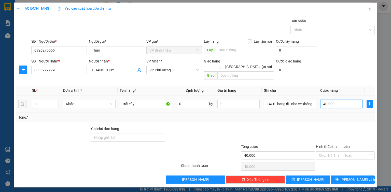
click at [337, 100] on input "40.000" at bounding box center [341, 104] width 42 height 8
type input "3"
type input "30"
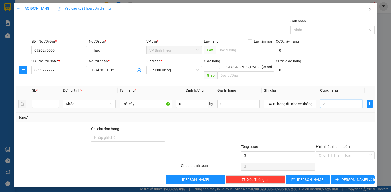
type input "30"
drag, startPoint x: 340, startPoint y: 101, endPoint x: 310, endPoint y: 102, distance: 30.0
click at [310, 102] on tr "1 Khác trái cây 0 kg 0 14/10 hàng đi . nhà xe không chịu trách nhiệm chất lượng…" at bounding box center [195, 104] width 358 height 17
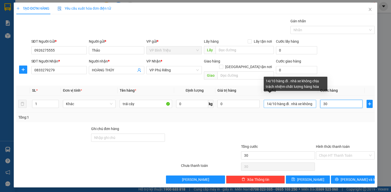
type input "4"
type input "40"
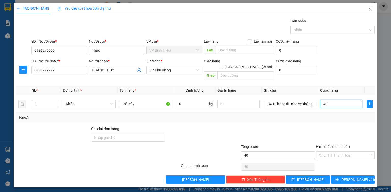
type input "40"
type input "40.000"
click at [357, 64] on div "SĐT Người Nhận * 0833279279 Người nhận * HOÀNG THÚY VP Nhận * VP Phú Riềng Gi…" at bounding box center [203, 70] width 346 height 23
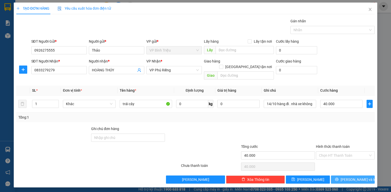
click at [349, 177] on span "[PERSON_NAME] và In" at bounding box center [359, 180] width 36 height 6
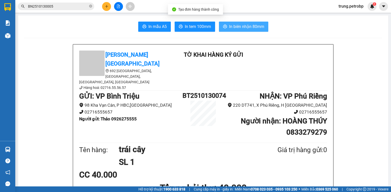
click at [242, 24] on span "In biên nhận 80mm" at bounding box center [246, 26] width 35 height 6
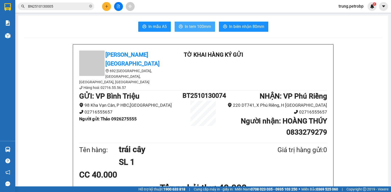
click at [194, 22] on button "In tem 100mm" at bounding box center [195, 27] width 40 height 10
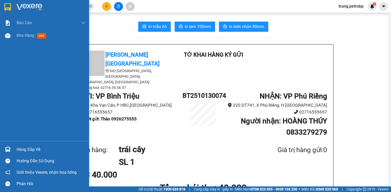
click at [36, 9] on img at bounding box center [30, 7] width 26 height 8
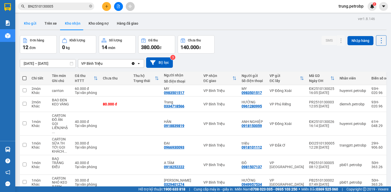
click at [31, 22] on button "Kho gửi" at bounding box center [30, 23] width 21 height 12
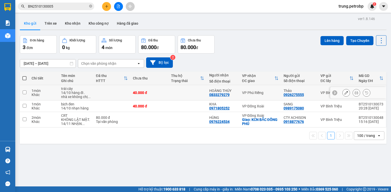
click at [223, 97] on div "0833279279" at bounding box center [219, 95] width 20 height 4
click at [223, 93] on div "0833279279" at bounding box center [219, 95] width 20 height 4
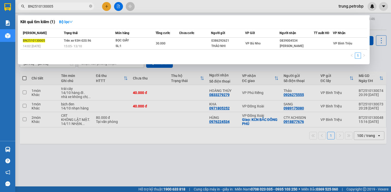
click at [67, 4] on span "BN2510130005" at bounding box center [56, 7] width 76 height 8
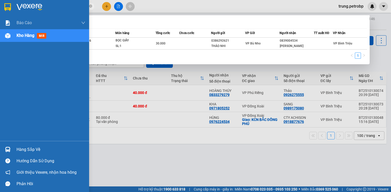
drag, startPoint x: 62, startPoint y: 7, endPoint x: 4, endPoint y: 9, distance: 58.3
click at [4, 9] on section "Kết quả tìm kiếm ( 1 ) Bộ lọc Mã ĐH Trạng thái Món hàng Tổng cước Chưa cước Ngư…" at bounding box center [195, 96] width 391 height 192
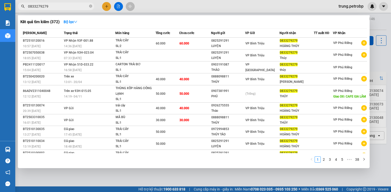
type input "0833279279"
click at [378, 21] on div at bounding box center [195, 96] width 391 height 192
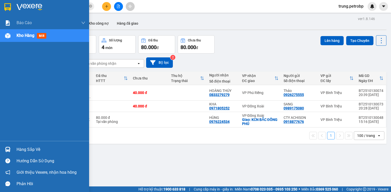
click at [13, 151] on div "Hàng sắp về" at bounding box center [44, 149] width 89 height 11
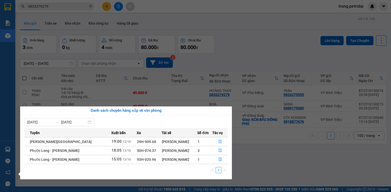
click at [279, 145] on section "Kết quả tìm kiếm ( 372 ) Bộ lọc Mã ĐH Trạng thái Món hàng Tổng cước Chưa cước N…" at bounding box center [195, 96] width 391 height 192
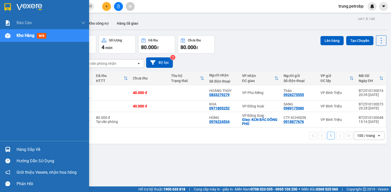
click at [21, 149] on div "Hàng sắp về" at bounding box center [51, 150] width 69 height 8
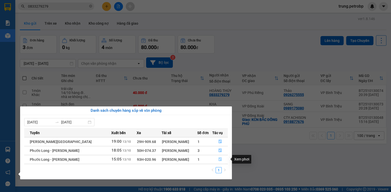
click at [216, 157] on button "button" at bounding box center [220, 160] width 15 height 8
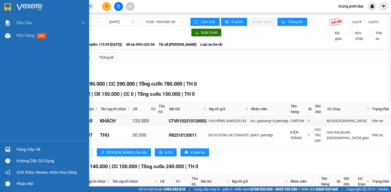
click at [19, 151] on div "Hàng sắp về" at bounding box center [51, 150] width 69 height 8
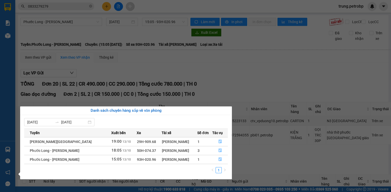
click at [251, 67] on section "Kết quả tìm kiếm ( 372 ) Bộ lọc Mã ĐH Trạng thái Món hàng Tổng cước Chưa cước N…" at bounding box center [195, 96] width 391 height 192
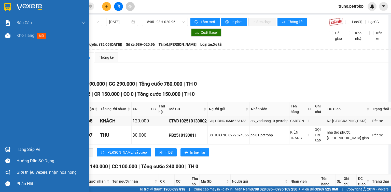
click at [16, 150] on div "Hàng sắp về" at bounding box center [44, 149] width 89 height 11
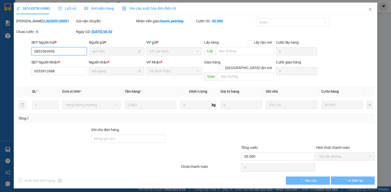
type input "0832563936"
type input "tâm đức"
type input "0333912688"
type input "lab giang"
type input "30.000"
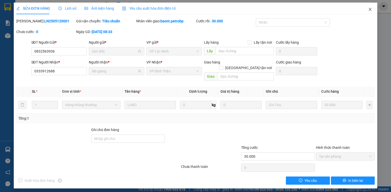
click at [371, 10] on icon "close" at bounding box center [370, 9] width 4 height 4
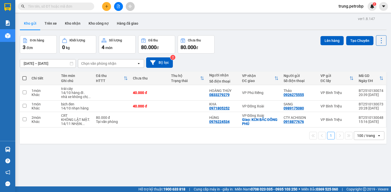
click at [104, 5] on button at bounding box center [106, 6] width 9 height 9
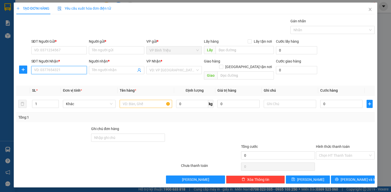
click at [68, 70] on input "SĐT Người Nhận *" at bounding box center [58, 70] width 55 height 8
click at [67, 79] on div "0985107045 - [GEOGRAPHIC_DATA]" at bounding box center [62, 80] width 57 height 6
type input "0985107045"
type input "ANH TÂN"
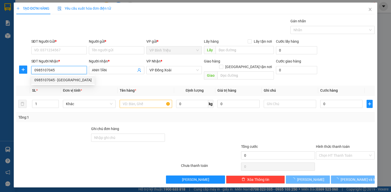
type input "30.000"
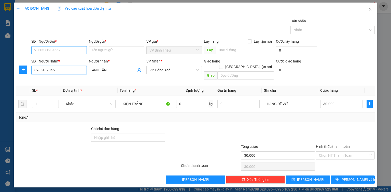
type input "0985107045"
click at [65, 50] on input "SĐT Người Gửi *" at bounding box center [58, 50] width 55 height 8
click at [65, 60] on div "0972537778 - PHONG" at bounding box center [58, 61] width 49 height 6
type input "0972537778"
type input "PHONG"
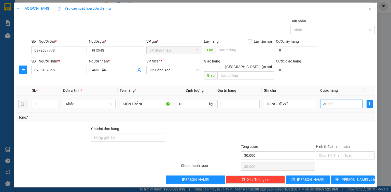
click at [332, 100] on input "30.000" at bounding box center [341, 104] width 42 height 8
type input "4"
type input "40"
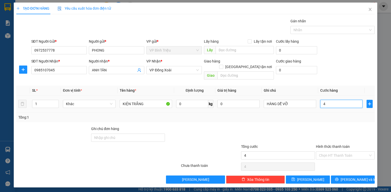
type input "40"
type input "40.000"
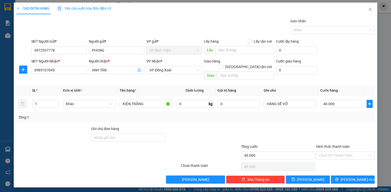
click at [352, 61] on div "SĐT Người Nhận * 0985107045 Người nhận * ANH TÂN VP Nhận * VP Đồng Xoài Giao hà…" at bounding box center [203, 70] width 346 height 23
drag, startPoint x: 146, startPoint y: 98, endPoint x: 131, endPoint y: 99, distance: 15.1
click at [131, 100] on input "KIỆN TRẮNG" at bounding box center [146, 104] width 52 height 8
type input "KIỆN XANH PHỤ TÙNG"
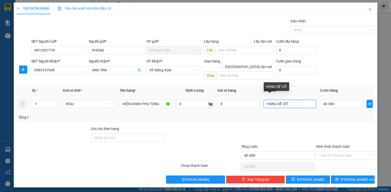
drag, startPoint x: 302, startPoint y: 99, endPoint x: 260, endPoint y: 100, distance: 42.0
click at [260, 100] on tr "1 Khác KIỆN XANH PHỤ TÙNG 0 kg 0 HÀNG DỄ VỠ 40.000" at bounding box center [195, 104] width 358 height 17
type input "14/10 HÀNG ĐI"
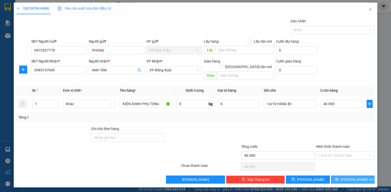
click at [357, 177] on span "[PERSON_NAME] và In" at bounding box center [359, 180] width 36 height 6
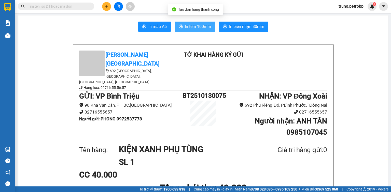
click at [197, 26] on span "In tem 100mm" at bounding box center [198, 26] width 26 height 6
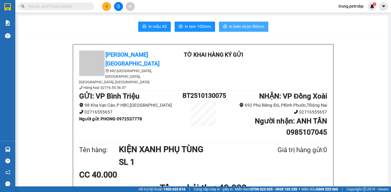
click at [232, 25] on span "In biên nhận 80mm" at bounding box center [246, 26] width 35 height 6
click at [74, 4] on input "text" at bounding box center [58, 7] width 60 height 6
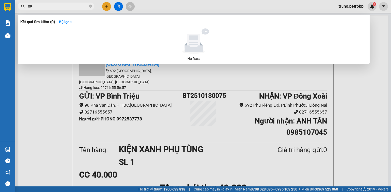
type input "0"
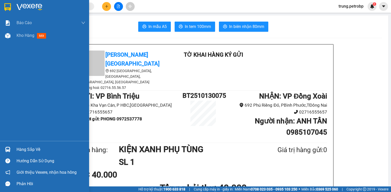
click at [27, 148] on div "Hàng sắp về" at bounding box center [51, 150] width 69 height 8
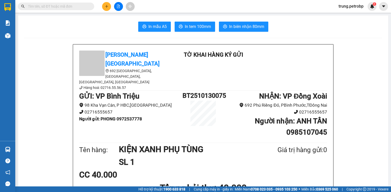
click at [295, 53] on section "Kết quả tìm kiếm ( 0 ) Bộ lọc No Data trung.petrobp 1 Báo cáo 4 Thống kê doanh …" at bounding box center [195, 96] width 391 height 192
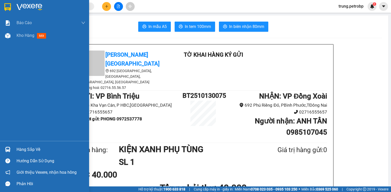
click at [26, 149] on div "Hàng sắp về" at bounding box center [51, 150] width 69 height 8
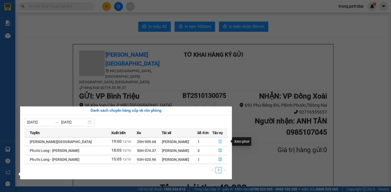
click at [217, 143] on button "button" at bounding box center [220, 142] width 15 height 8
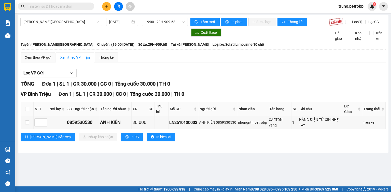
click at [249, 78] on div "Lọc VP Gửi" at bounding box center [203, 73] width 365 height 8
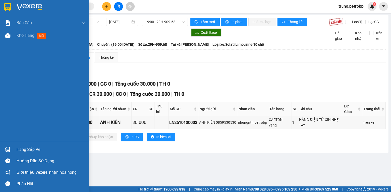
click at [12, 151] on div "Hàng sắp về" at bounding box center [44, 149] width 89 height 11
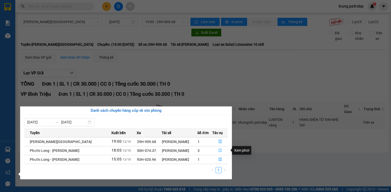
click at [220, 149] on icon "file-done" at bounding box center [220, 151] width 4 height 4
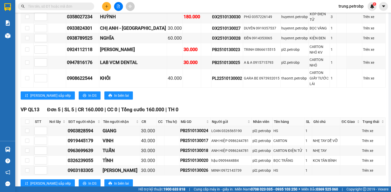
scroll to position [244, 0]
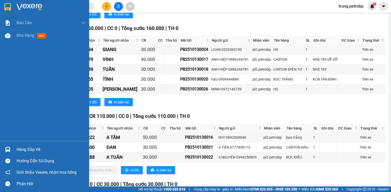
click at [13, 150] on div "Hàng sắp về" at bounding box center [44, 149] width 89 height 11
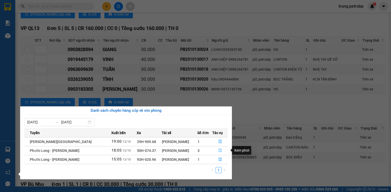
click at [221, 150] on icon "file-done" at bounding box center [220, 151] width 4 height 4
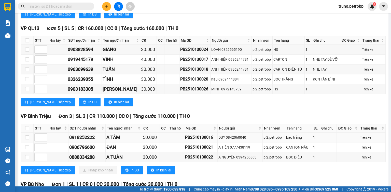
scroll to position [281, 0]
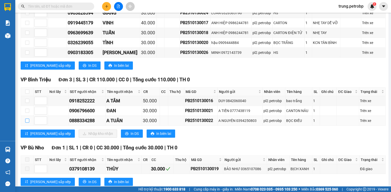
click at [28, 119] on input "checkbox" at bounding box center [27, 121] width 4 height 4
checkbox input "true"
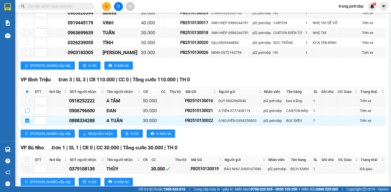
click at [26, 109] on input "checkbox" at bounding box center [27, 111] width 4 height 4
checkbox input "true"
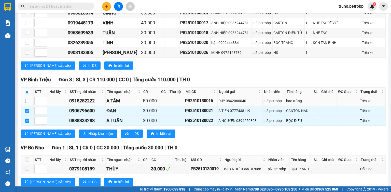
click at [27, 99] on input "checkbox" at bounding box center [27, 101] width 4 height 4
checkbox input "true"
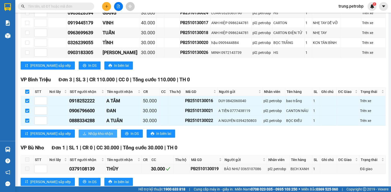
click at [88, 131] on span "Nhập kho nhận" at bounding box center [100, 134] width 25 height 6
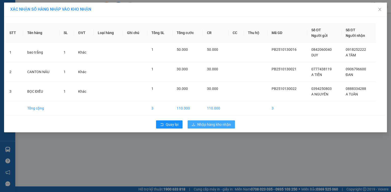
click at [213, 124] on span "Nhập hàng kho nhận" at bounding box center [214, 125] width 34 height 6
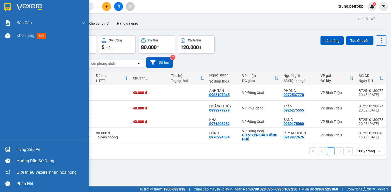
click at [30, 149] on div "Hàng sắp về" at bounding box center [51, 150] width 69 height 8
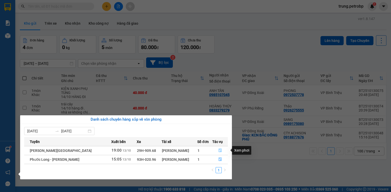
click at [220, 150] on icon "file-done" at bounding box center [220, 151] width 4 height 4
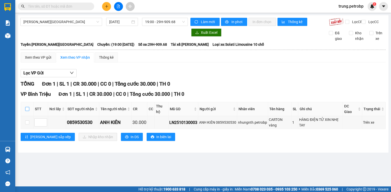
click at [29, 109] on input "checkbox" at bounding box center [27, 109] width 4 height 4
checkbox input "true"
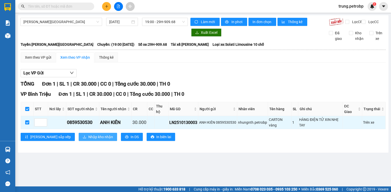
click at [88, 134] on span "Nhập kho nhận" at bounding box center [100, 137] width 25 height 6
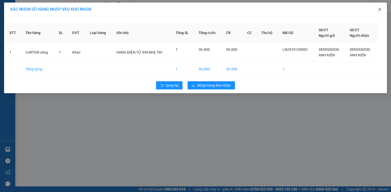
click at [380, 10] on icon "close" at bounding box center [379, 9] width 3 height 3
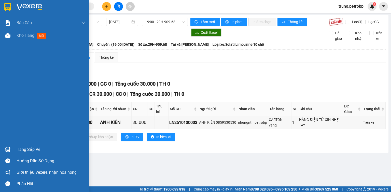
click at [13, 149] on div "Hàng sắp về" at bounding box center [44, 149] width 89 height 11
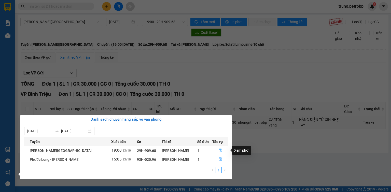
click at [219, 150] on icon "file-done" at bounding box center [220, 151] width 4 height 4
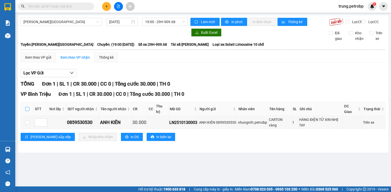
click at [27, 111] on input "checkbox" at bounding box center [27, 109] width 4 height 4
checkbox input "true"
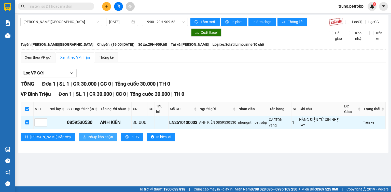
click at [88, 134] on span "Nhập kho nhận" at bounding box center [100, 137] width 25 height 6
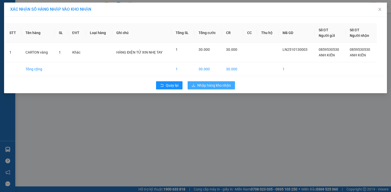
click at [224, 87] on span "Nhập hàng kho nhận" at bounding box center [214, 86] width 34 height 6
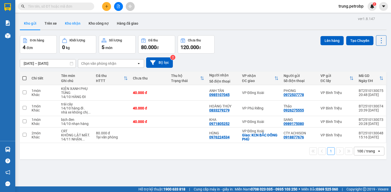
click at [78, 26] on button "Kho nhận" at bounding box center [73, 23] width 24 height 12
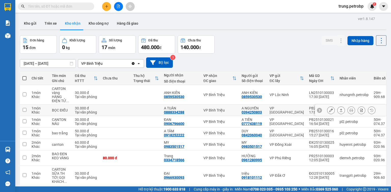
click at [23, 109] on input "checkbox" at bounding box center [25, 110] width 4 height 4
checkbox input "true"
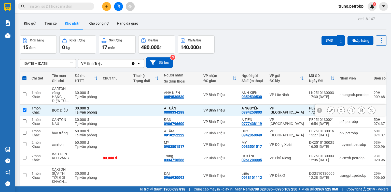
click at [329, 111] on icon at bounding box center [331, 111] width 4 height 4
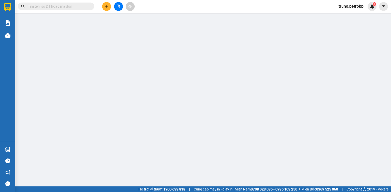
type input "0394250803"
type input "A NGUYÊN"
type input "0888334288"
type input "A TUÂN"
type input "30.000"
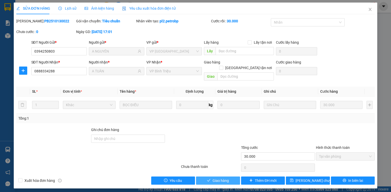
click at [220, 178] on span "Giao hàng" at bounding box center [221, 181] width 16 height 6
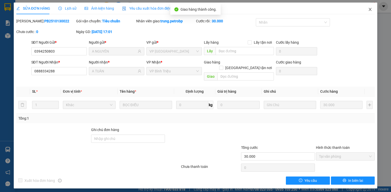
click at [369, 10] on icon "close" at bounding box center [370, 9] width 4 height 4
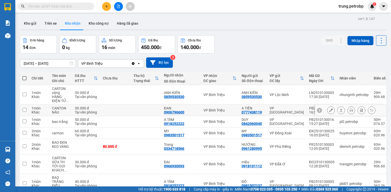
click at [329, 110] on icon at bounding box center [331, 111] width 4 height 4
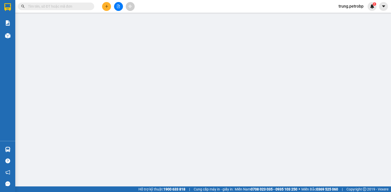
type input "0777438119"
type input "A TIẾN"
type input "0906796600"
type input "ĐAN"
type input "30.000"
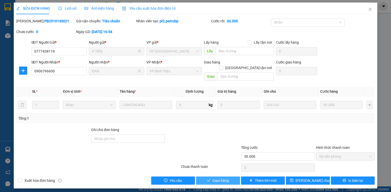
click at [216, 178] on span "Giao hàng" at bounding box center [221, 181] width 16 height 6
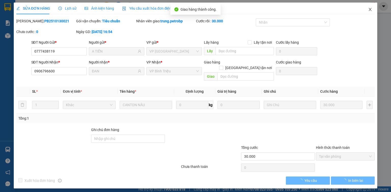
click at [370, 8] on icon "close" at bounding box center [370, 9] width 4 height 4
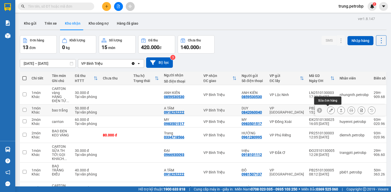
click at [329, 110] on icon at bounding box center [331, 111] width 4 height 4
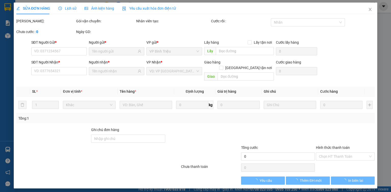
type input "0842060040"
type input "DUY"
type input "0918252222"
type input "A TÂM"
type input "50.000"
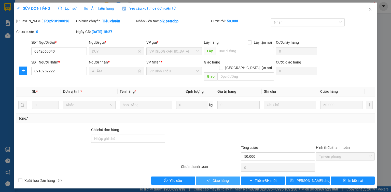
click at [228, 178] on span "Giao hàng" at bounding box center [221, 181] width 16 height 6
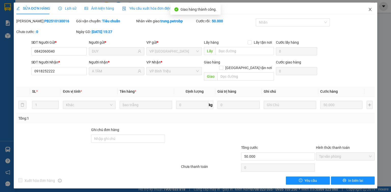
click at [370, 10] on icon "close" at bounding box center [370, 9] width 4 height 4
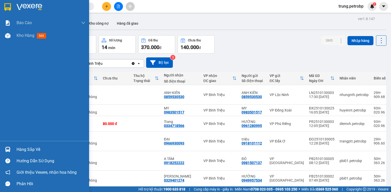
click at [19, 147] on div "Hàng sắp về" at bounding box center [51, 150] width 69 height 8
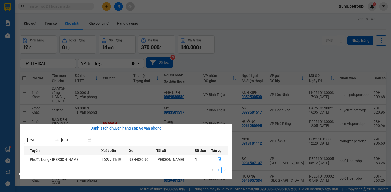
click at [276, 56] on section "Kết quả tìm kiếm ( 0 ) Bộ lọc No Data trung.petrobp 1 Báo cáo 4 Thống kê doanh …" at bounding box center [195, 96] width 391 height 192
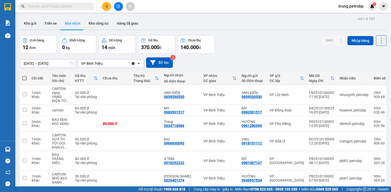
click at [37, 8] on input "text" at bounding box center [58, 7] width 60 height 6
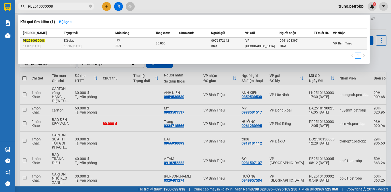
type input "PB2510030008"
click at [251, 41] on span "VP [GEOGRAPHIC_DATA]" at bounding box center [259, 43] width 29 height 9
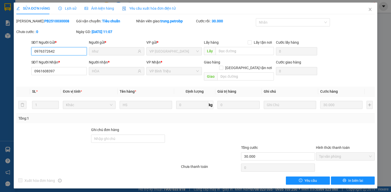
type input "0976372642"
type input "như"
type input "0961608397"
type input "HÒA"
type input "30.000"
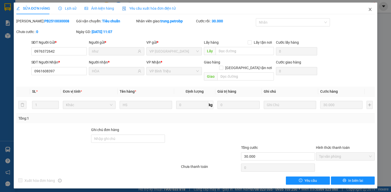
click at [369, 7] on span "Close" at bounding box center [370, 10] width 14 height 14
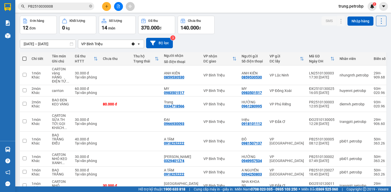
scroll to position [6, 0]
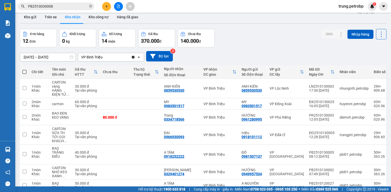
click at [330, 52] on div "[DATE] – [DATE] Press the down arrow key to interact with the calendar and sele…" at bounding box center [203, 56] width 367 height 10
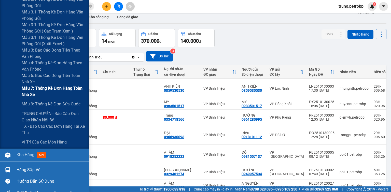
scroll to position [244, 0]
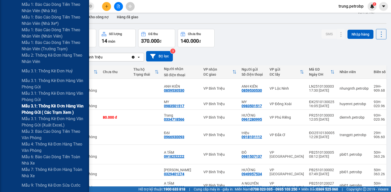
click at [72, 104] on span "Mẫu 3.1: Thống kê đơn hàng văn phòng gửi ( các trạm xem )" at bounding box center [54, 109] width 64 height 13
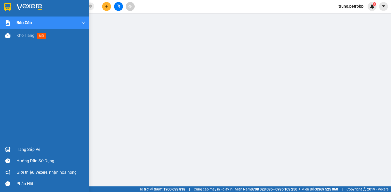
click at [25, 150] on div "Hàng sắp về" at bounding box center [51, 150] width 69 height 8
click at [23, 149] on div "Hàng sắp về" at bounding box center [51, 150] width 69 height 8
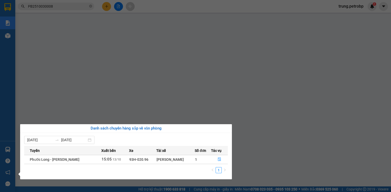
click at [189, 160] on div "[PERSON_NAME]" at bounding box center [176, 160] width 38 height 6
click at [220, 160] on icon "file-done" at bounding box center [220, 160] width 4 height 4
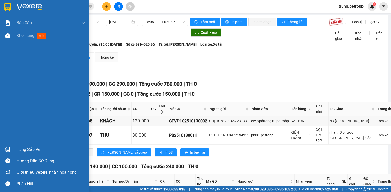
click at [24, 150] on div "Hàng sắp về" at bounding box center [51, 150] width 69 height 8
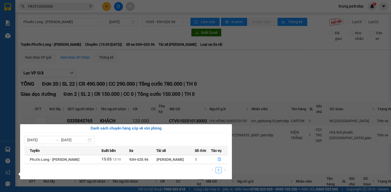
click at [246, 82] on section "Kết quả tìm kiếm ( 1 ) Bộ lọc Mã ĐH Trạng thái Món hàng Tổng cước Chưa cước Ngư…" at bounding box center [195, 96] width 391 height 192
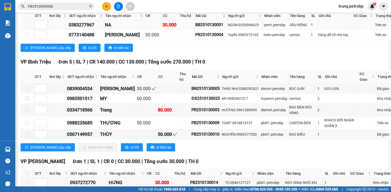
scroll to position [326, 0]
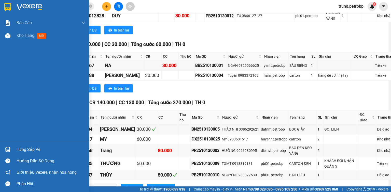
drag, startPoint x: 22, startPoint y: 149, endPoint x: 26, endPoint y: 148, distance: 4.2
click at [22, 149] on div "Hàng sắp về" at bounding box center [51, 150] width 69 height 8
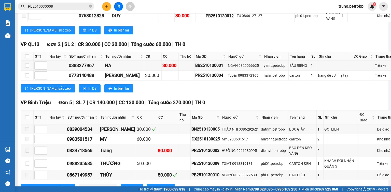
click at [225, 101] on section "Kết quả tìm kiếm ( 1 ) Bộ lọc Mã ĐH Trạng thái Món hàng Tổng cước Chưa cước Ngư…" at bounding box center [195, 96] width 391 height 192
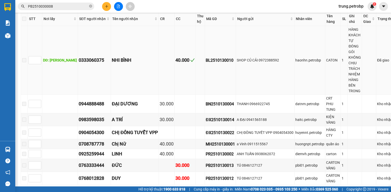
scroll to position [0, 0]
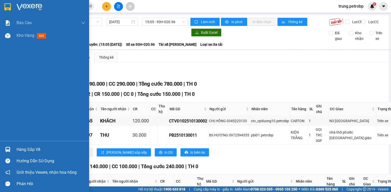
click at [12, 3] on div at bounding box center [7, 7] width 9 height 9
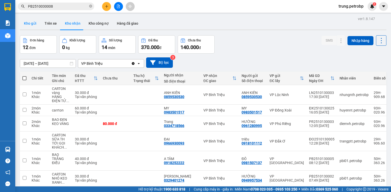
click at [35, 24] on button "Kho gửi" at bounding box center [30, 23] width 21 height 12
